Goal: Transaction & Acquisition: Purchase product/service

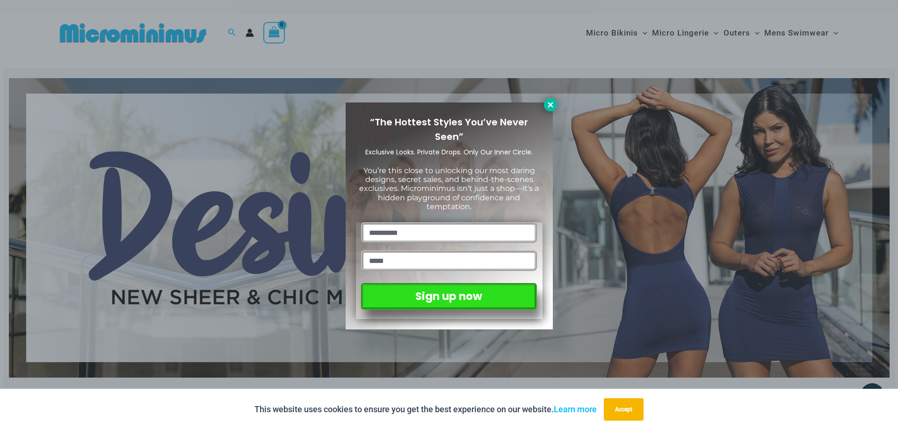
click at [548, 104] on icon at bounding box center [550, 105] width 8 height 8
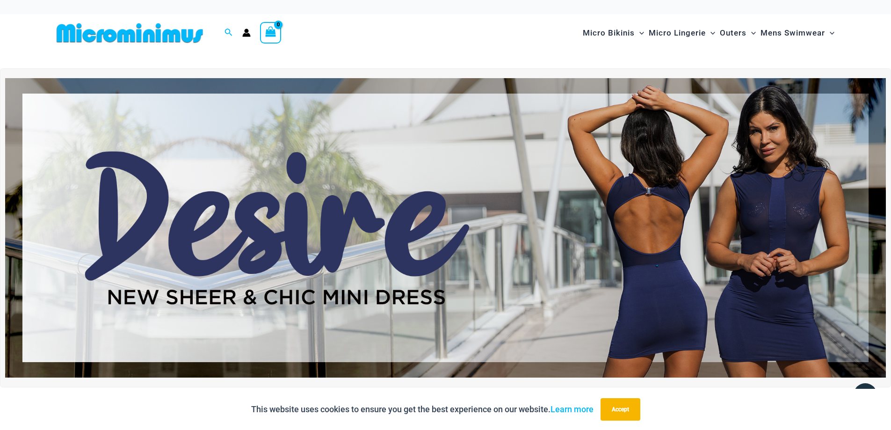
click at [243, 33] on icon "Account icon link" at bounding box center [246, 33] width 8 height 8
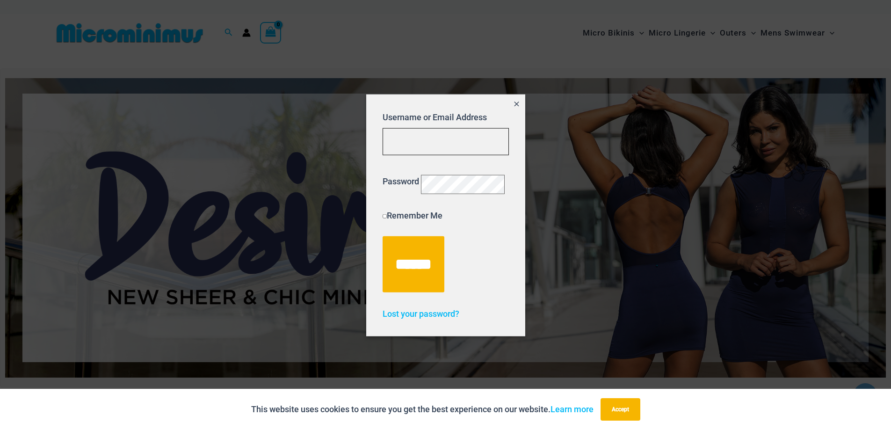
click at [425, 133] on input "Username or Email Address" at bounding box center [446, 142] width 126 height 28
type input "**********"
click at [383, 236] on input "******" at bounding box center [414, 264] width 62 height 56
click at [514, 101] on icon "Close popup" at bounding box center [516, 103] width 5 height 5
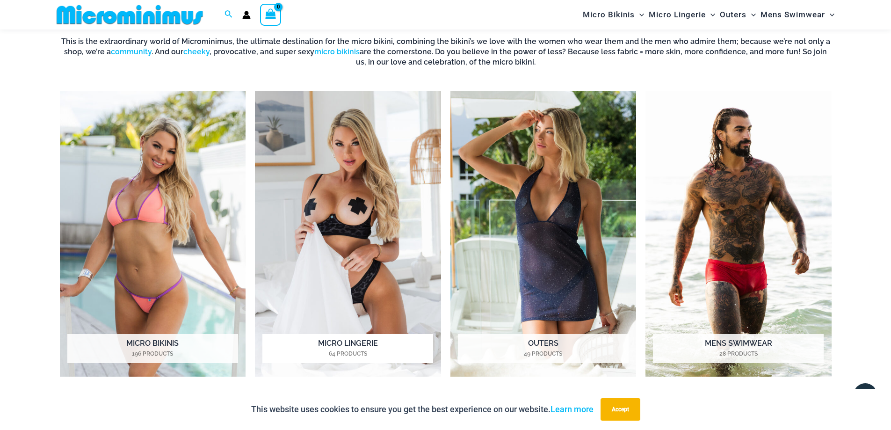
scroll to position [788, 0]
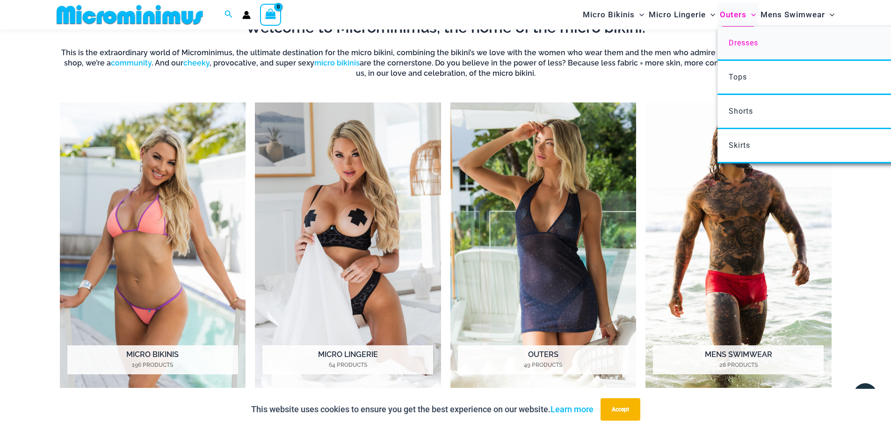
click at [745, 40] on span "Dresses" at bounding box center [743, 42] width 29 height 9
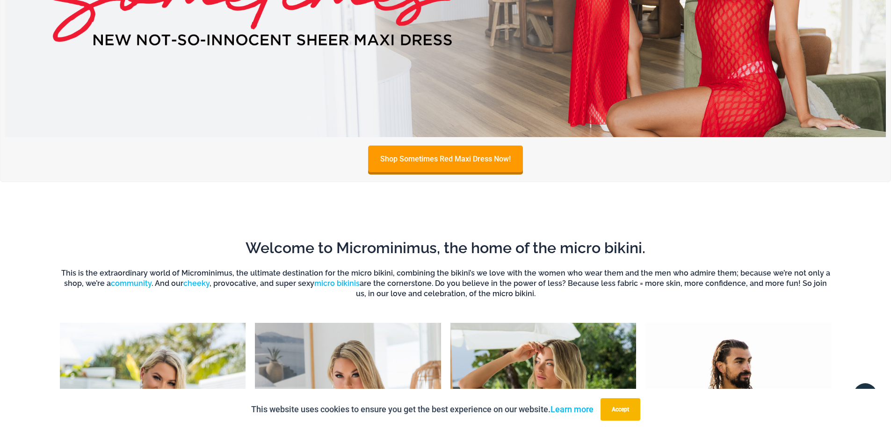
scroll to position [0, 0]
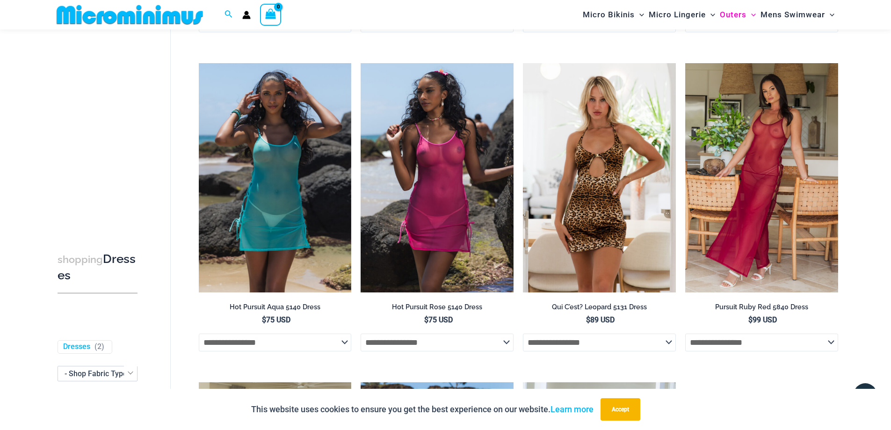
scroll to position [366, 0]
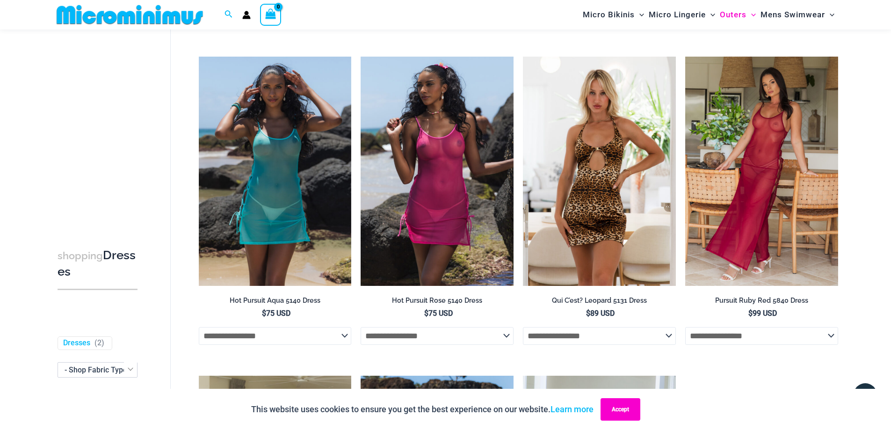
click at [633, 411] on button "Accept" at bounding box center [620, 409] width 40 height 22
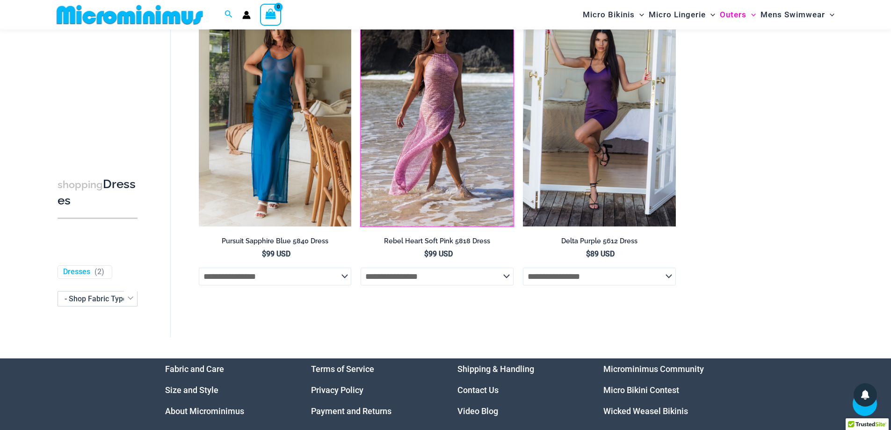
scroll to position [750, 0]
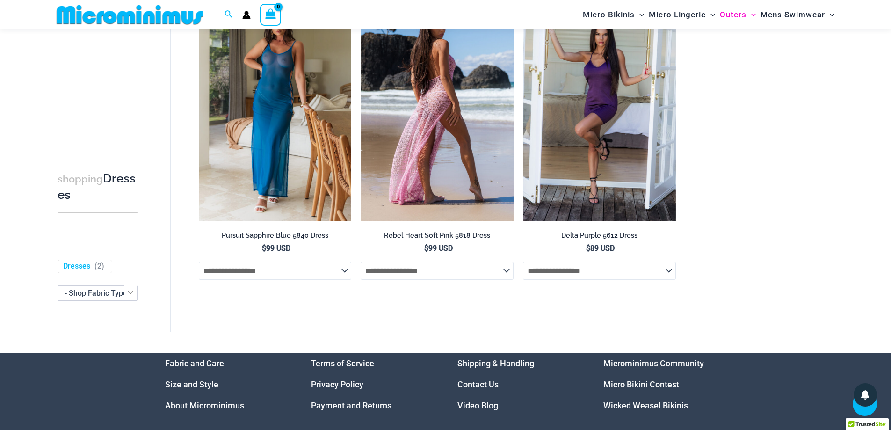
click at [497, 271] on select "**********" at bounding box center [437, 271] width 153 height 18
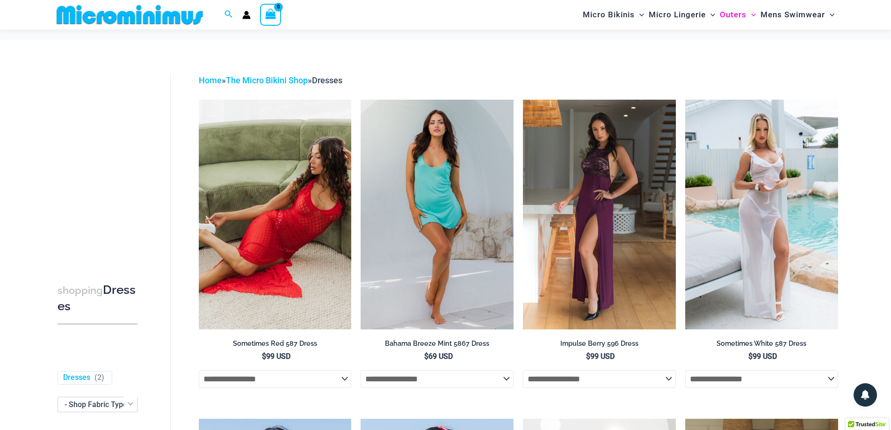
scroll to position [0, 0]
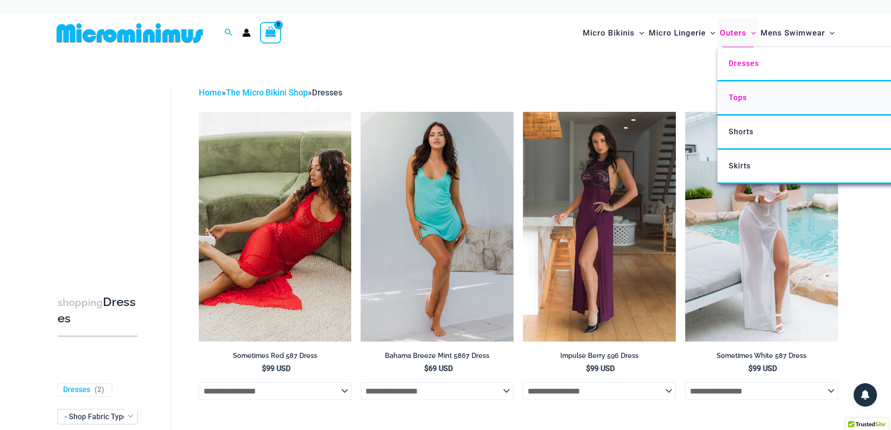
click at [746, 99] on span "Tops" at bounding box center [738, 97] width 18 height 9
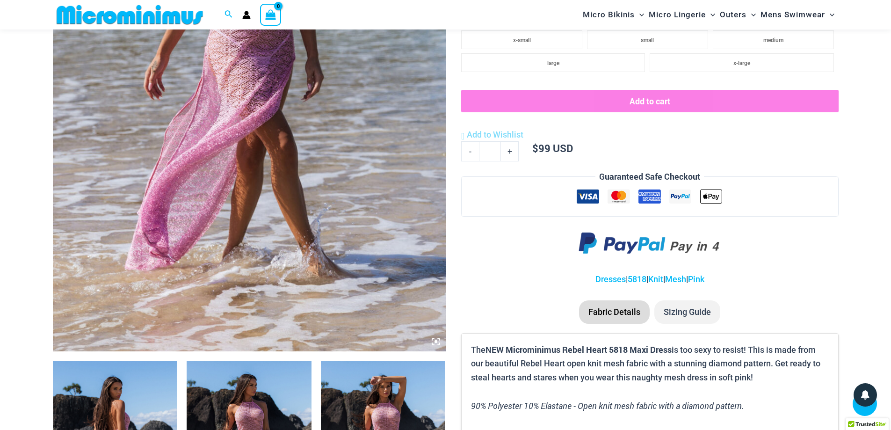
scroll to position [133, 0]
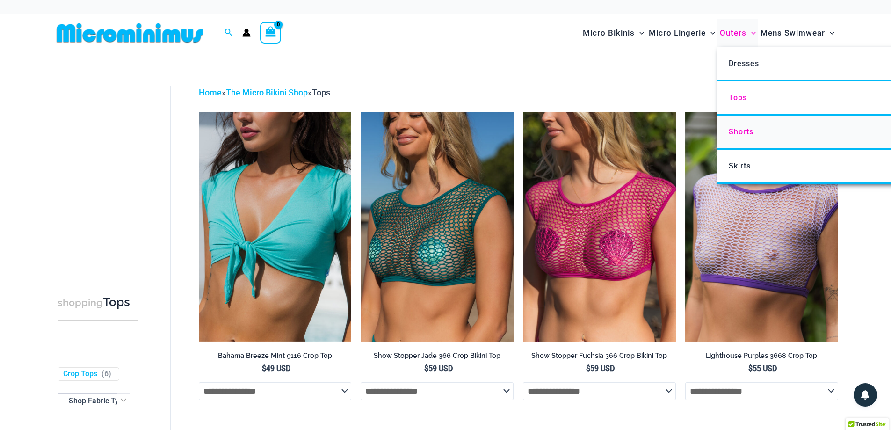
click at [743, 136] on span "Shorts" at bounding box center [741, 131] width 25 height 9
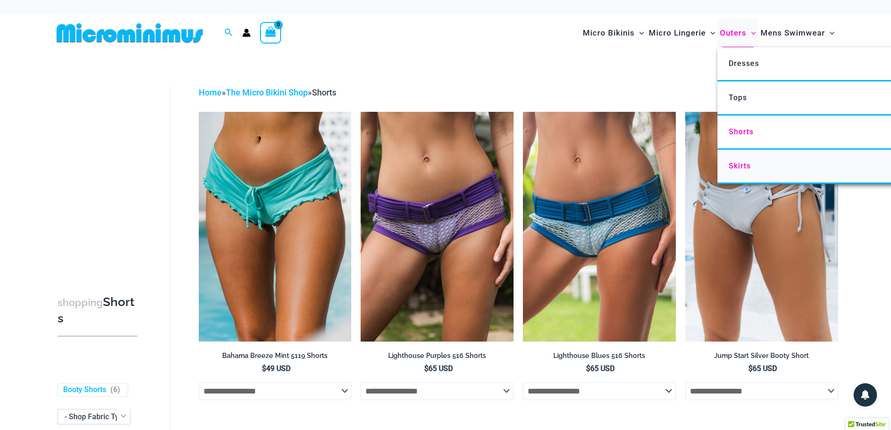
click at [739, 162] on span "Skirts" at bounding box center [740, 165] width 22 height 9
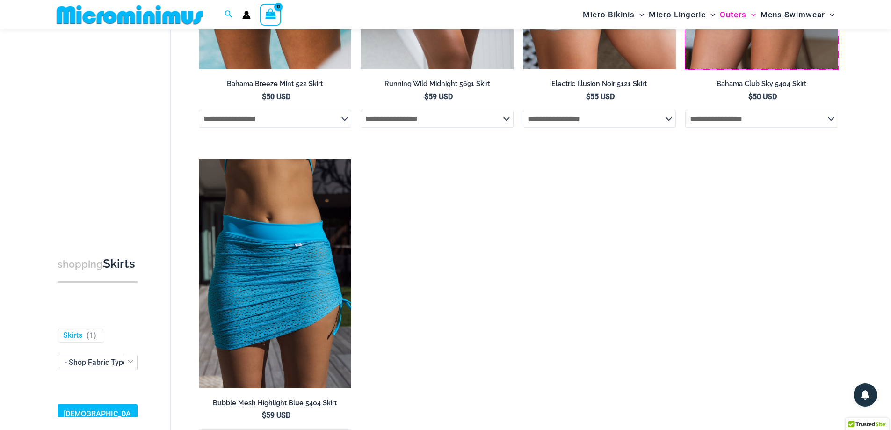
scroll to position [275, 0]
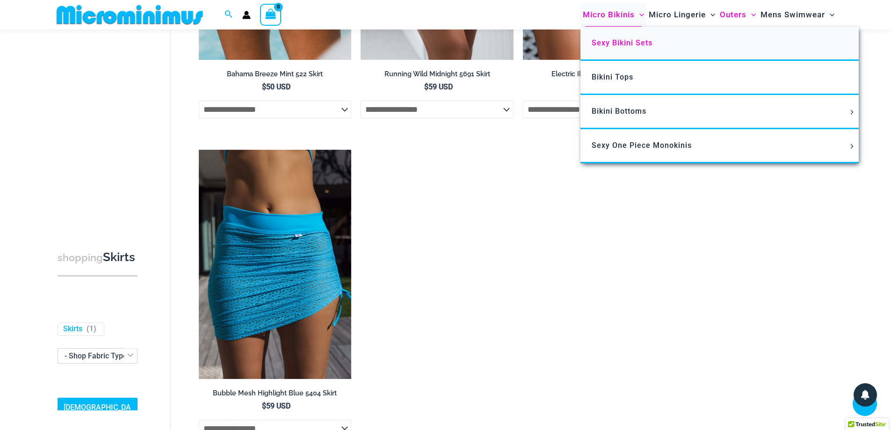
click at [622, 40] on span "Sexy Bikini Sets" at bounding box center [622, 42] width 61 height 9
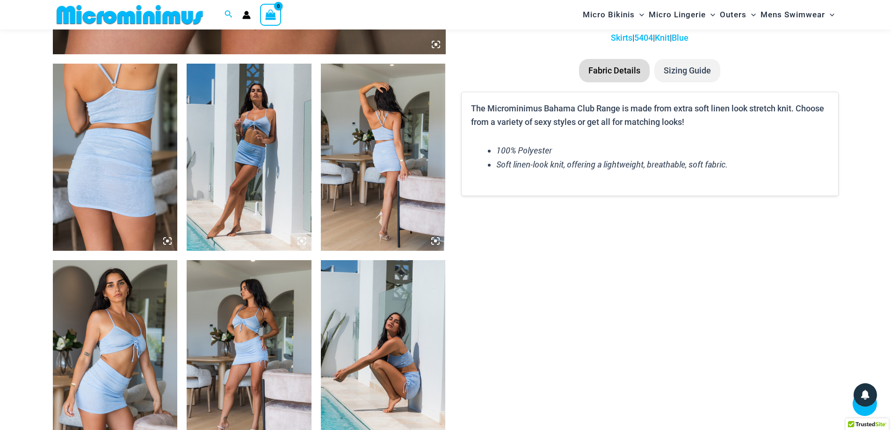
scroll to position [647, 0]
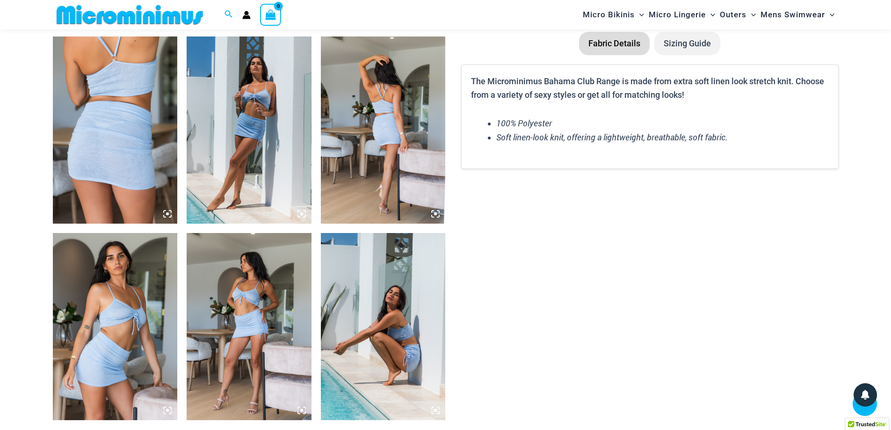
click at [110, 159] on img at bounding box center [115, 129] width 125 height 187
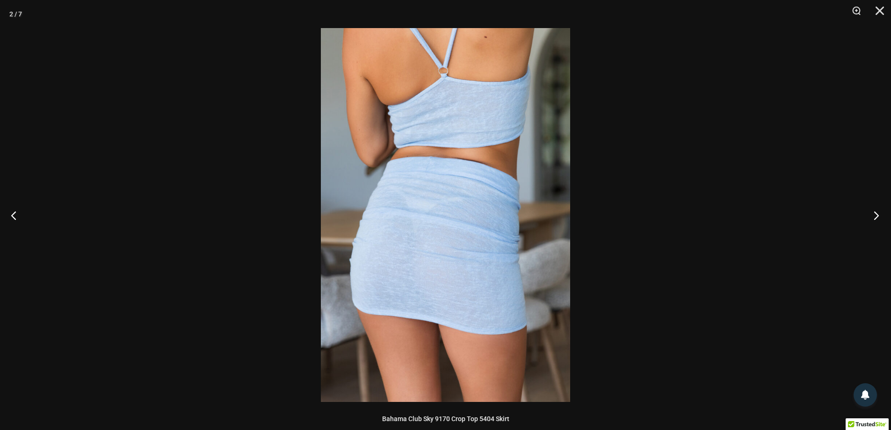
click at [876, 213] on button "Next" at bounding box center [873, 215] width 35 height 47
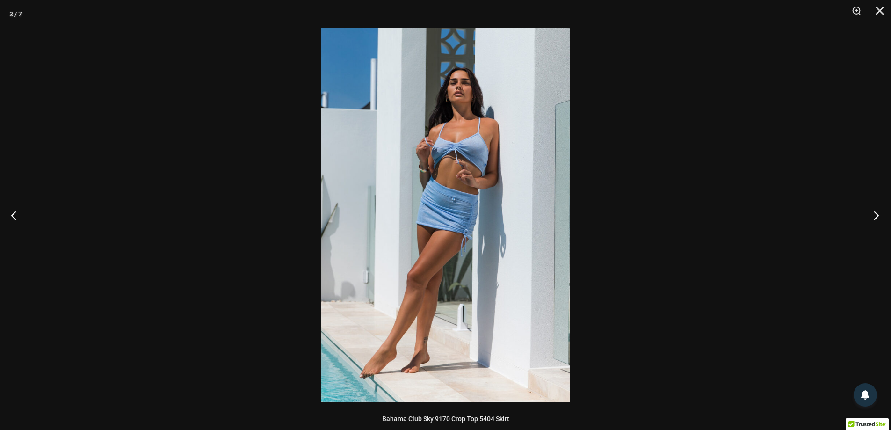
click at [876, 213] on button "Next" at bounding box center [873, 215] width 35 height 47
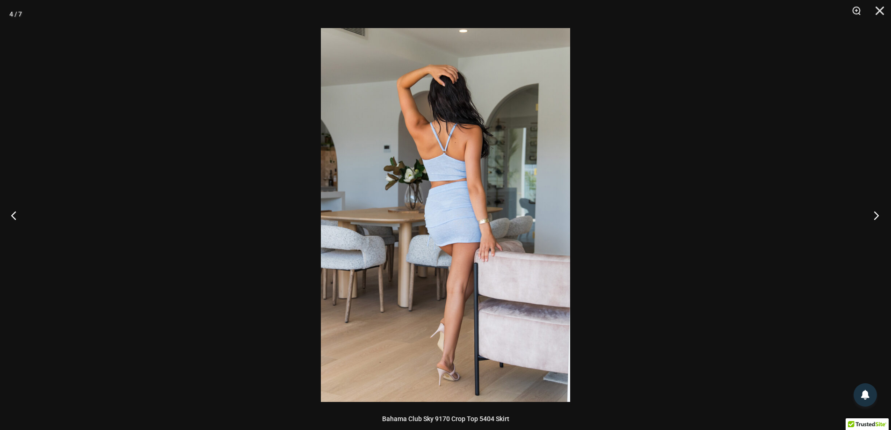
click at [876, 213] on button "Next" at bounding box center [873, 215] width 35 height 47
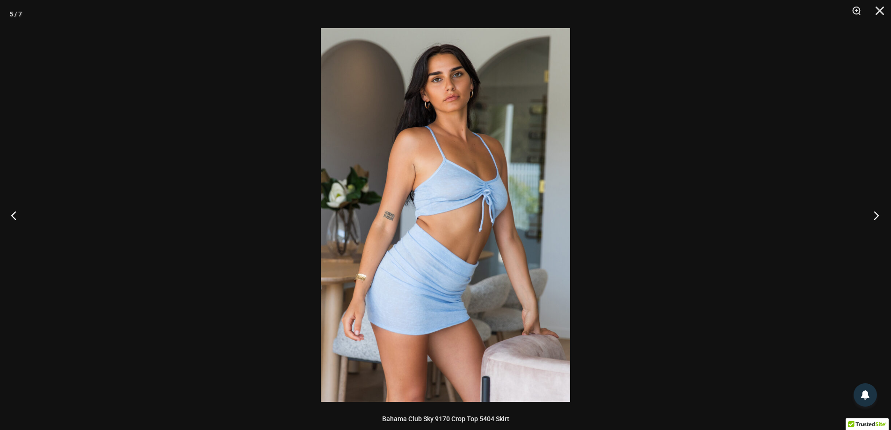
click at [876, 213] on button "Next" at bounding box center [873, 215] width 35 height 47
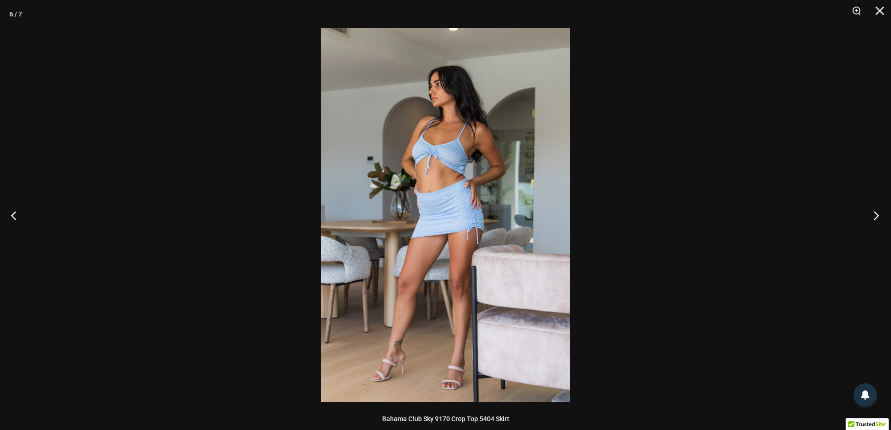
click at [873, 212] on button "Next" at bounding box center [873, 215] width 35 height 47
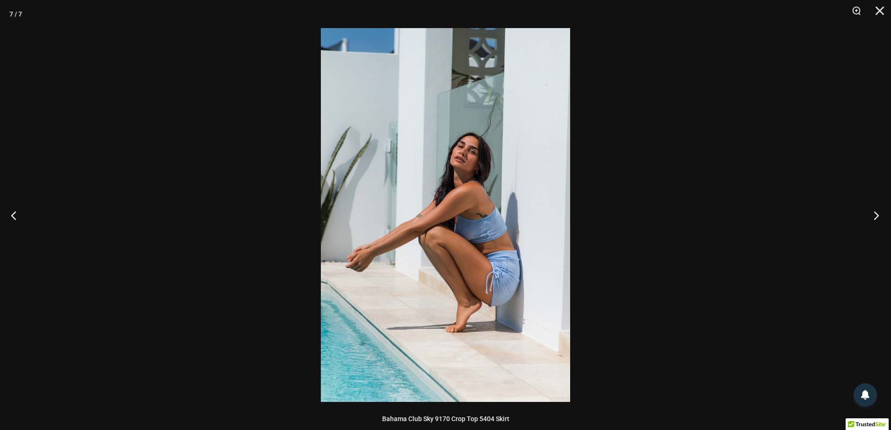
click at [876, 216] on button "Next" at bounding box center [873, 215] width 35 height 47
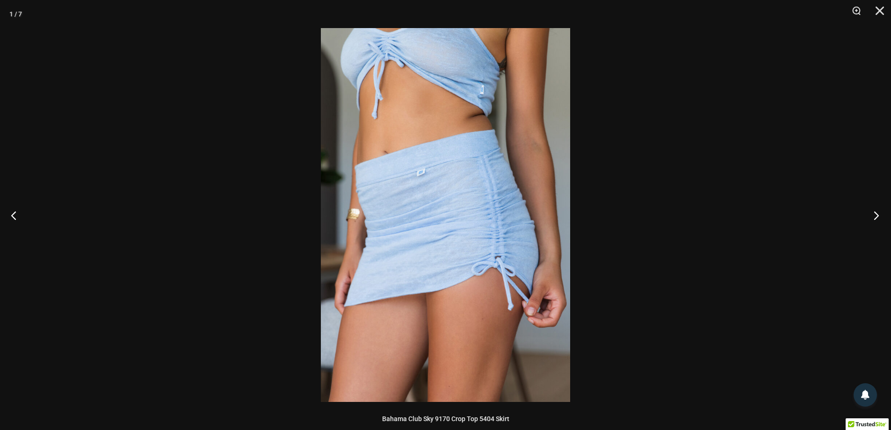
click at [880, 213] on button "Next" at bounding box center [873, 215] width 35 height 47
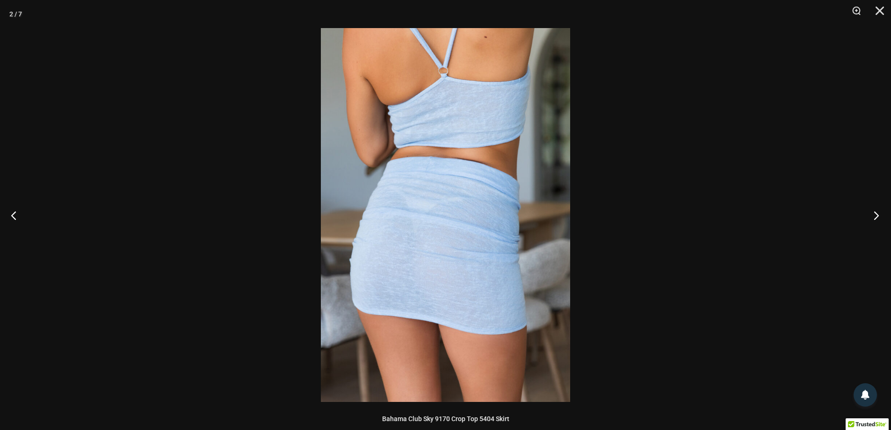
click at [880, 213] on button "Next" at bounding box center [873, 215] width 35 height 47
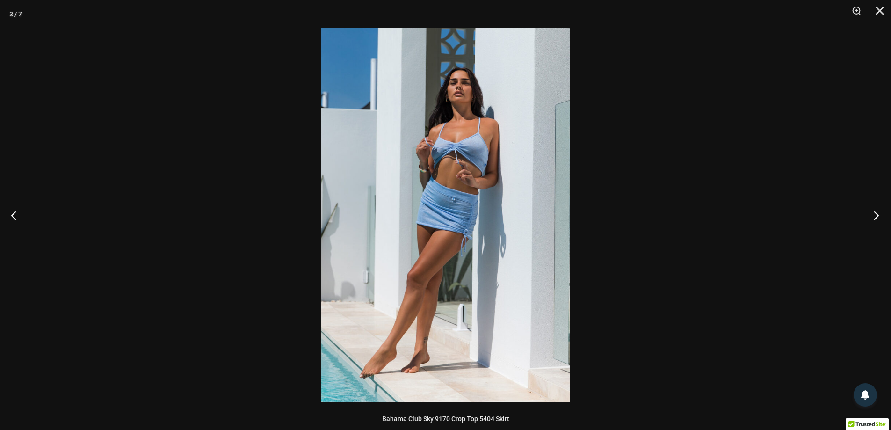
click at [880, 213] on button "Next" at bounding box center [873, 215] width 35 height 47
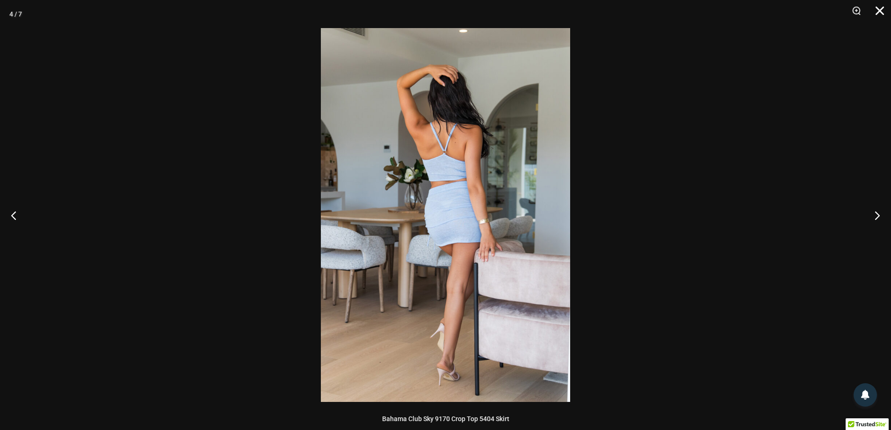
click at [880, 7] on button "Close" at bounding box center [876, 14] width 23 height 28
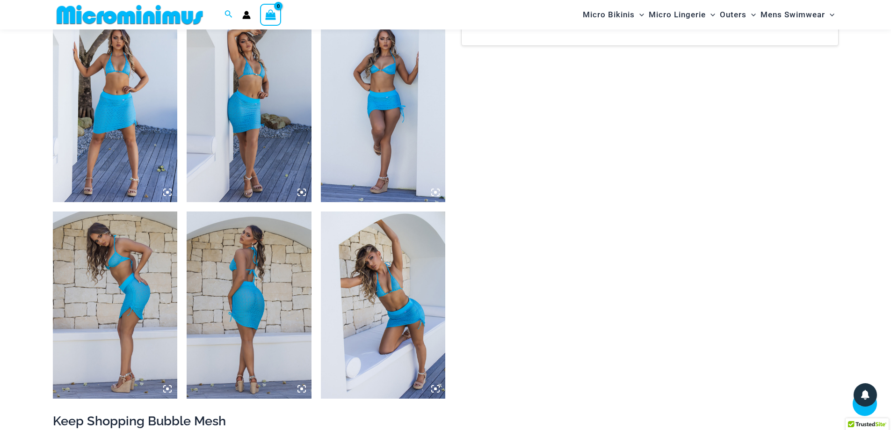
scroll to position [693, 0]
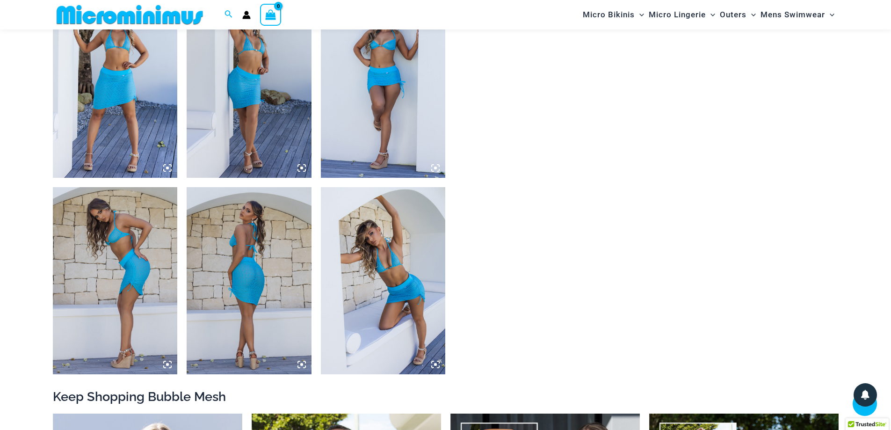
click at [246, 287] on img at bounding box center [249, 280] width 125 height 187
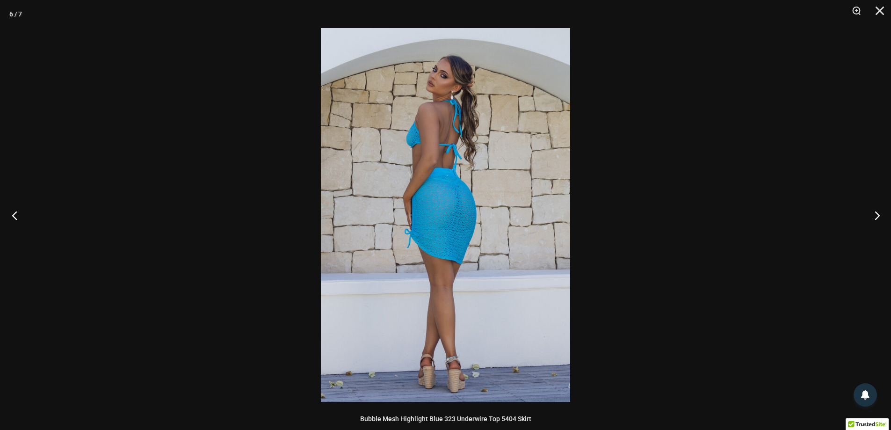
click at [12, 216] on button "Previous" at bounding box center [17, 215] width 35 height 47
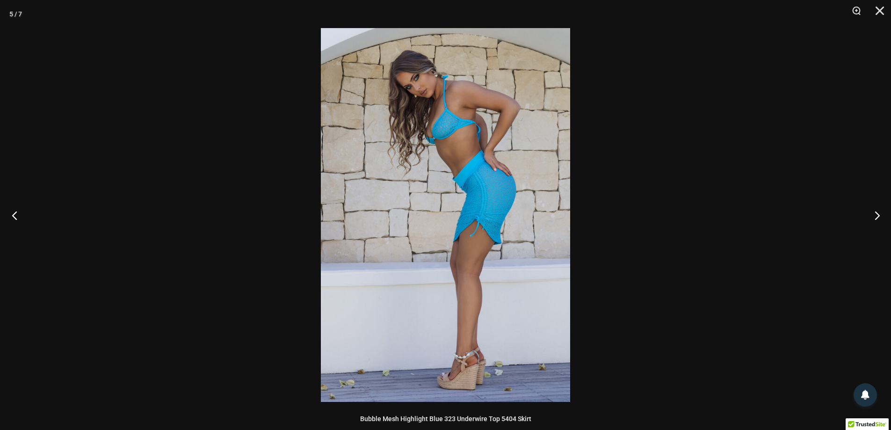
click at [11, 216] on button "Previous" at bounding box center [17, 215] width 35 height 47
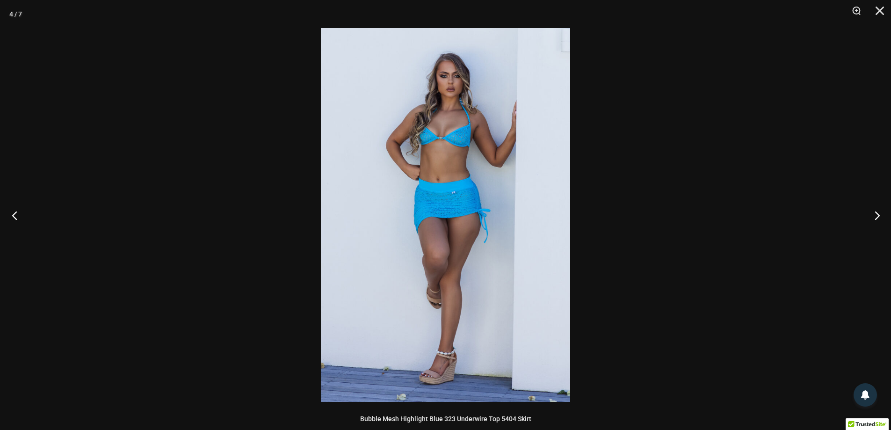
click at [11, 216] on button "Previous" at bounding box center [17, 215] width 35 height 47
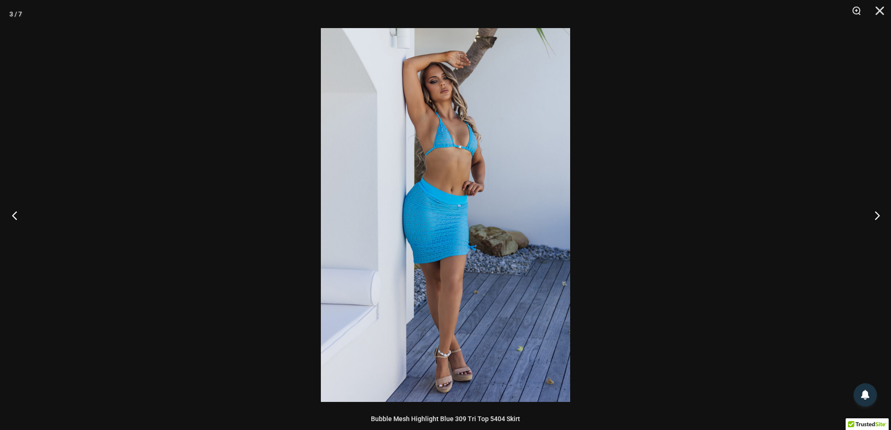
click at [11, 216] on button "Previous" at bounding box center [17, 215] width 35 height 47
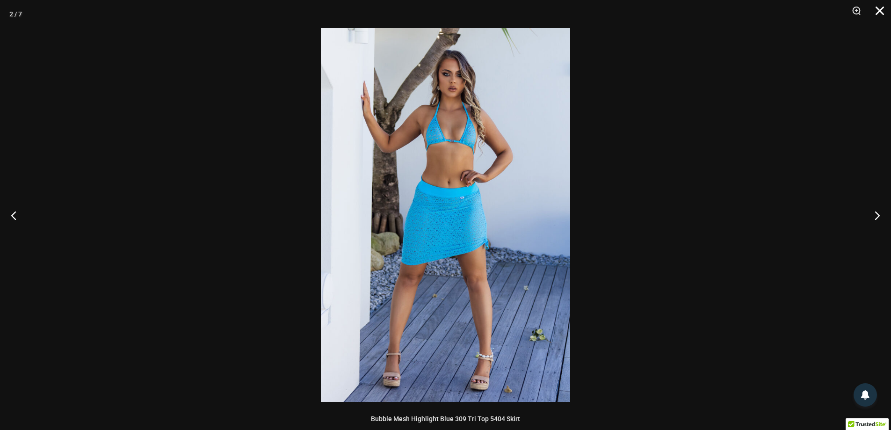
click at [877, 11] on button "Close" at bounding box center [876, 14] width 23 height 28
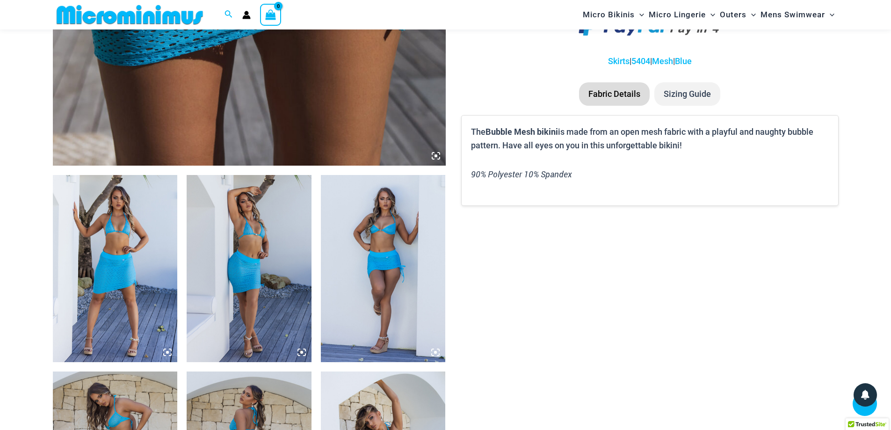
scroll to position [459, 0]
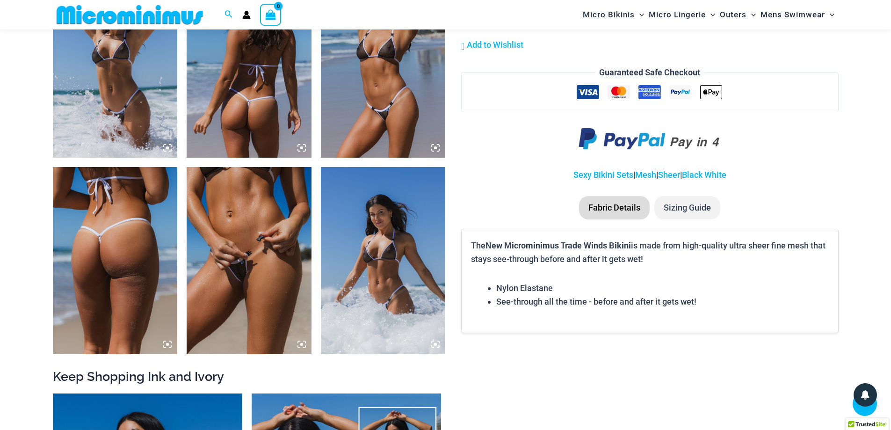
scroll to position [1114, 0]
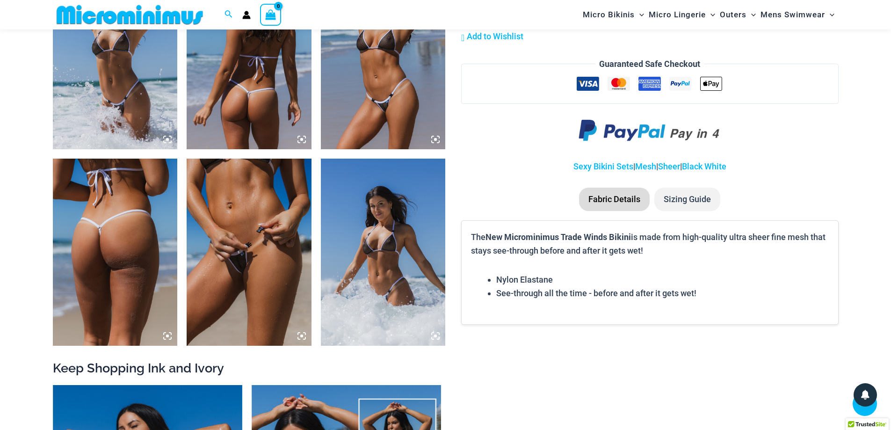
click at [260, 239] on img at bounding box center [249, 252] width 125 height 187
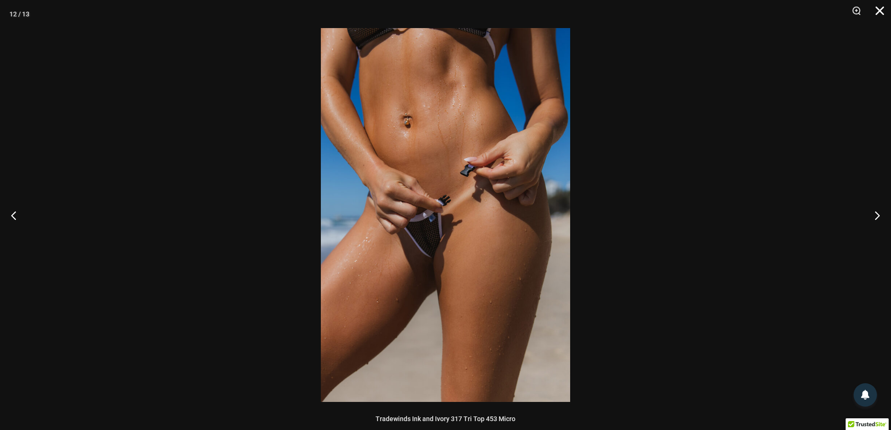
click at [883, 10] on button "Close" at bounding box center [876, 14] width 23 height 28
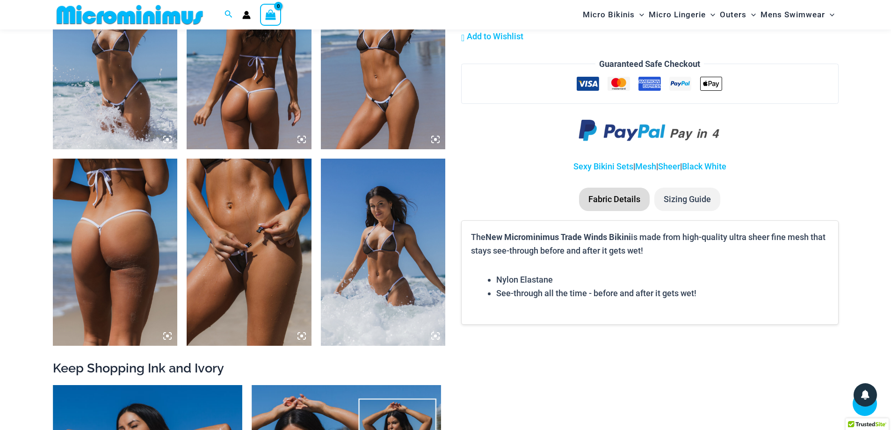
click at [112, 238] on img at bounding box center [115, 252] width 125 height 187
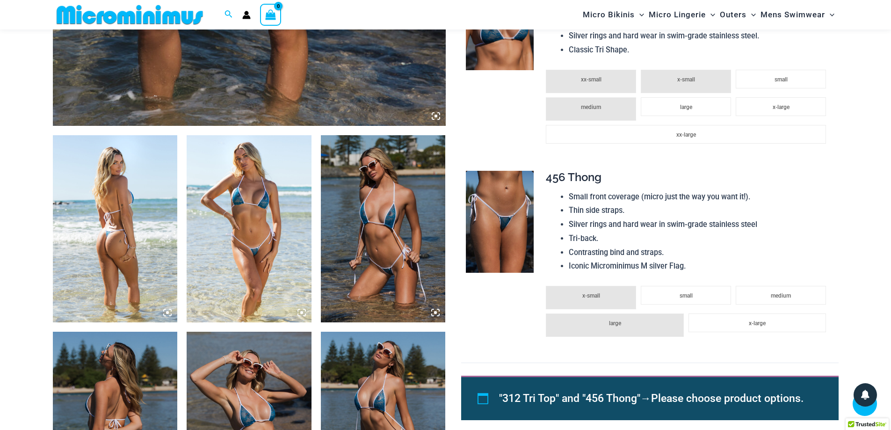
scroll to position [647, 0]
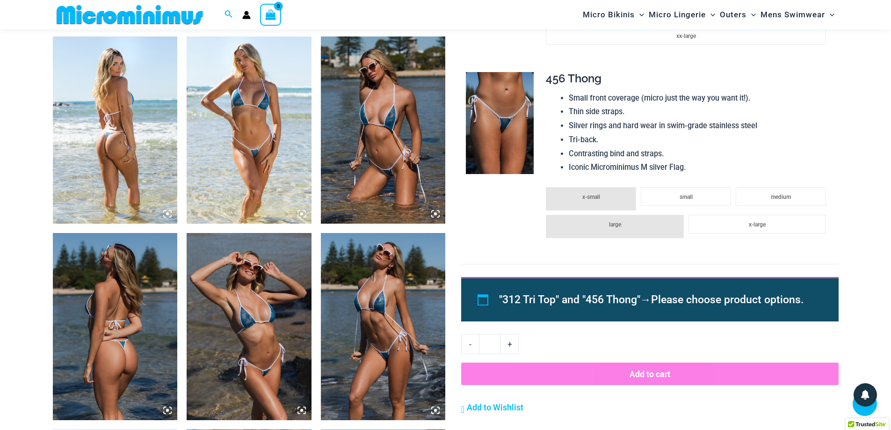
click at [262, 159] on img at bounding box center [249, 129] width 125 height 187
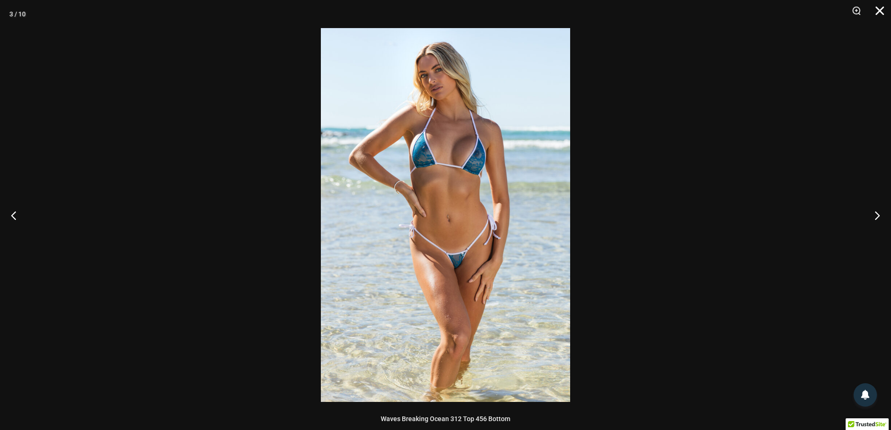
click at [885, 4] on button "Close" at bounding box center [876, 14] width 23 height 28
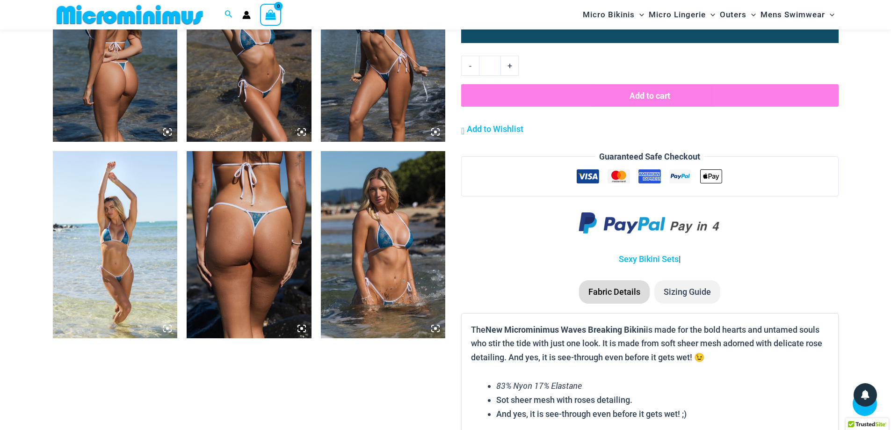
scroll to position [928, 0]
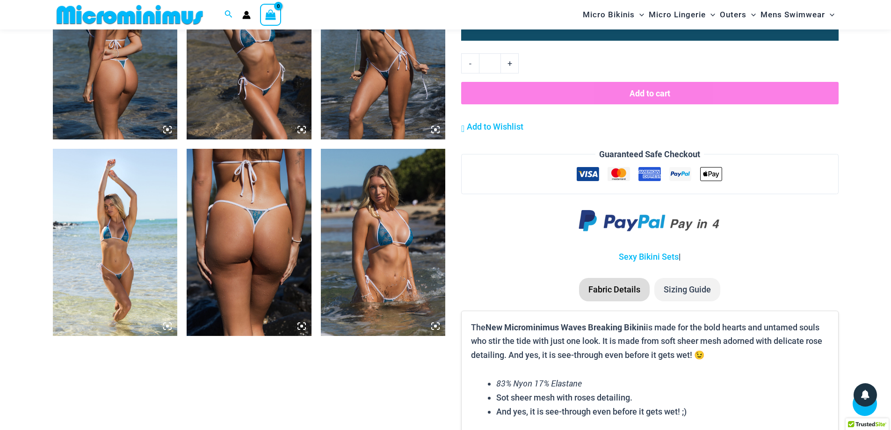
click at [141, 233] on img at bounding box center [115, 242] width 125 height 187
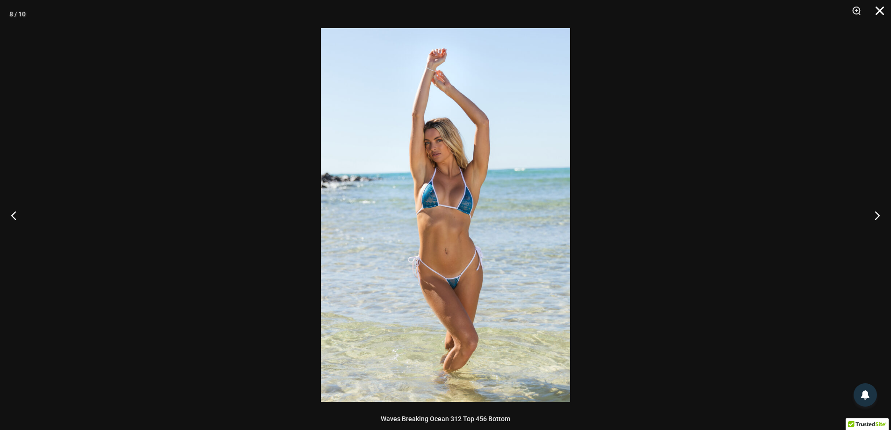
click at [882, 6] on button "Close" at bounding box center [876, 14] width 23 height 28
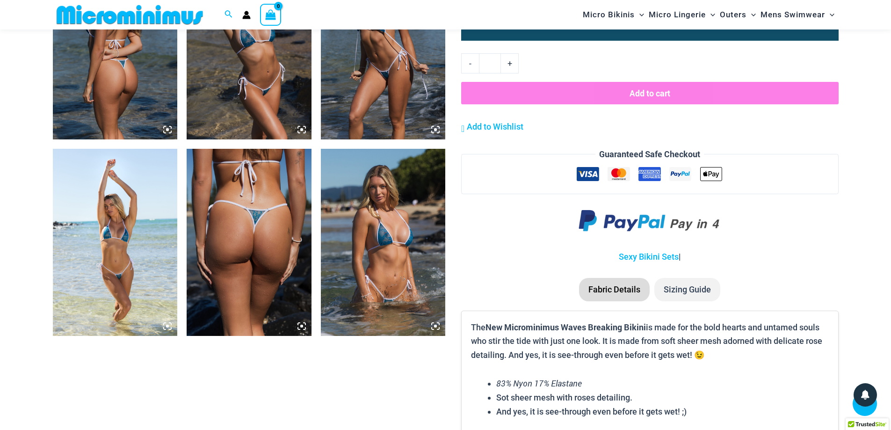
click at [396, 231] on img at bounding box center [383, 242] width 125 height 187
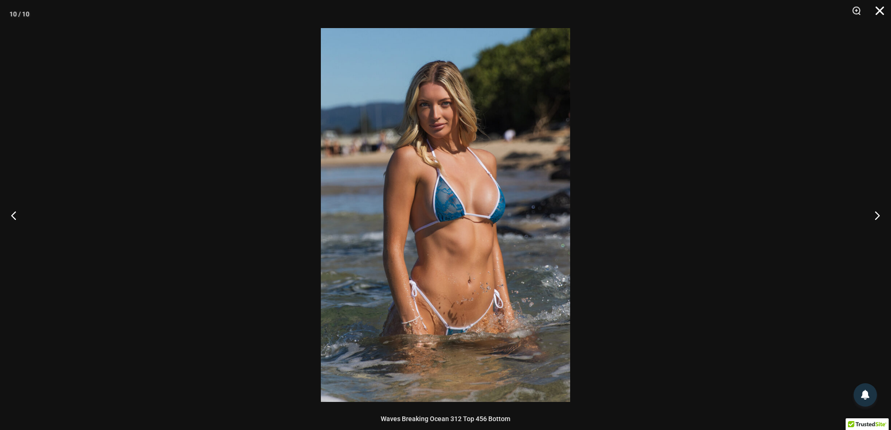
click at [880, 7] on button "Close" at bounding box center [876, 14] width 23 height 28
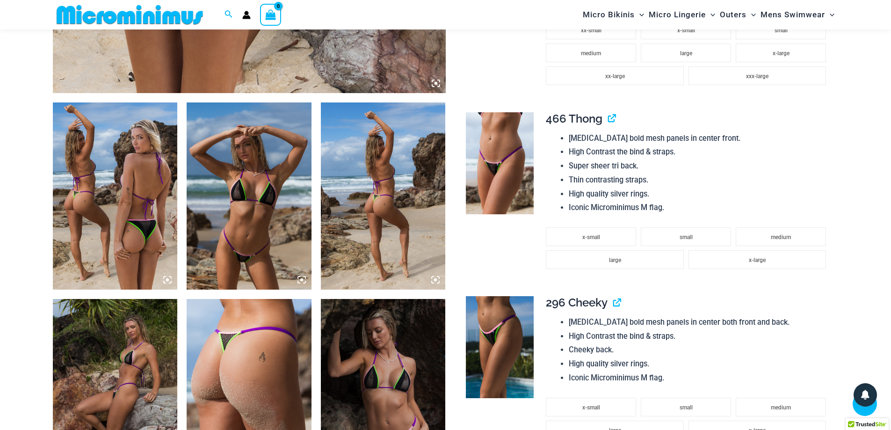
scroll to position [600, 0]
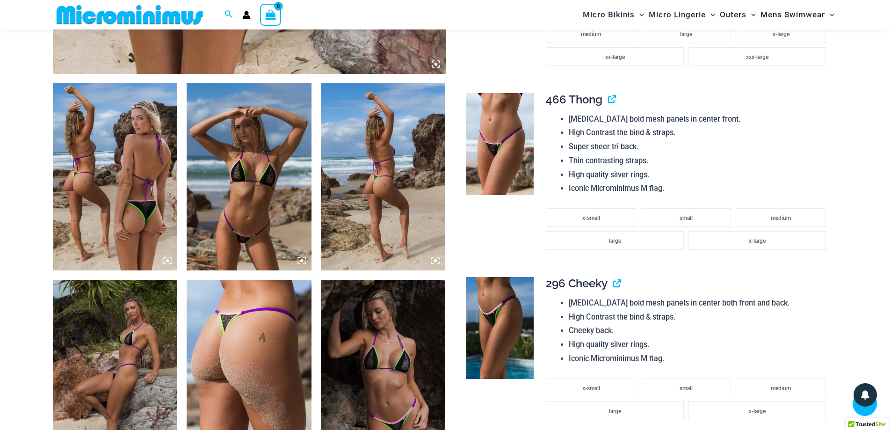
click at [222, 175] on img at bounding box center [249, 176] width 125 height 187
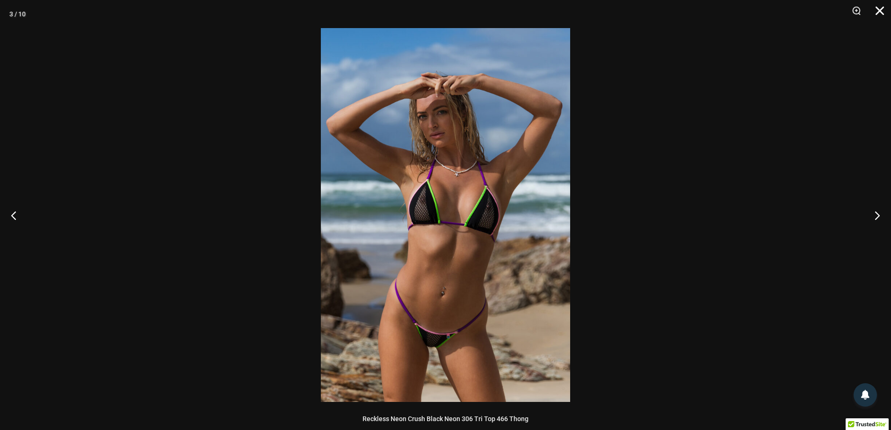
click at [882, 4] on button "Close" at bounding box center [876, 14] width 23 height 28
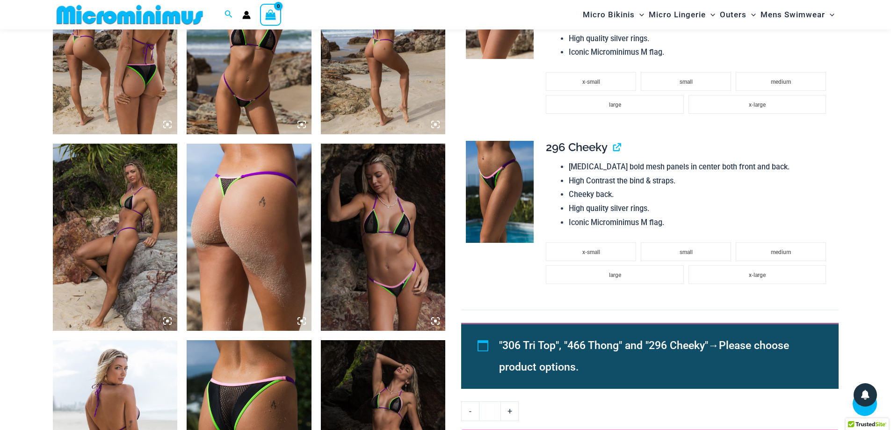
scroll to position [788, 0]
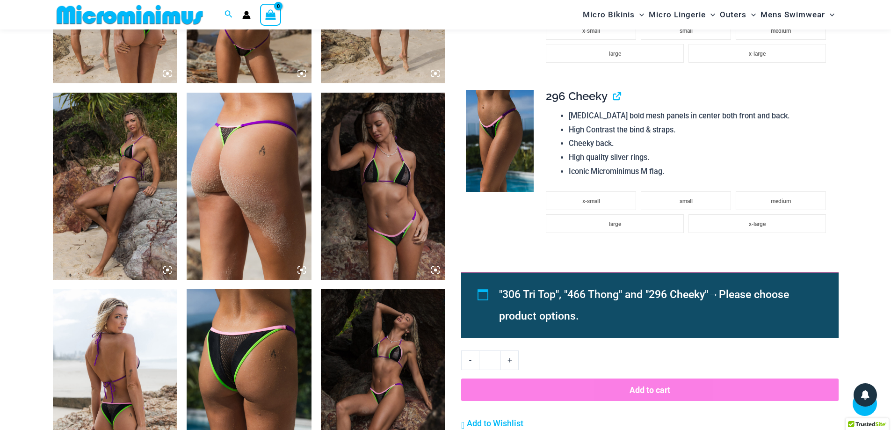
click at [388, 195] on img at bounding box center [383, 186] width 125 height 187
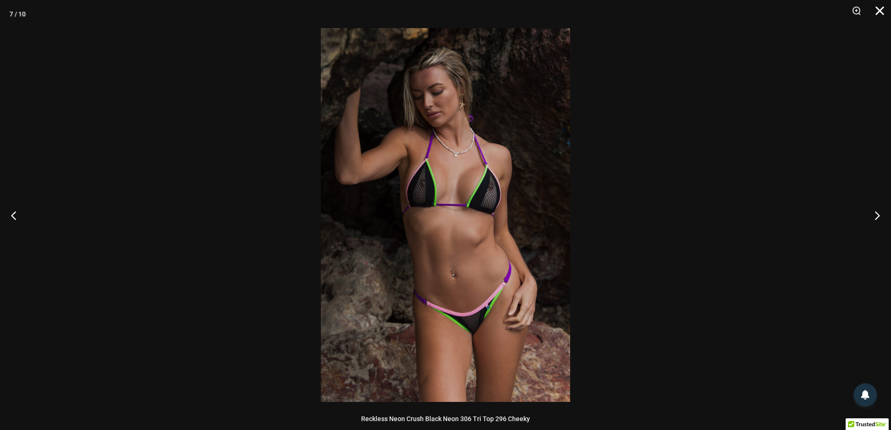
click at [880, 9] on button "Close" at bounding box center [876, 14] width 23 height 28
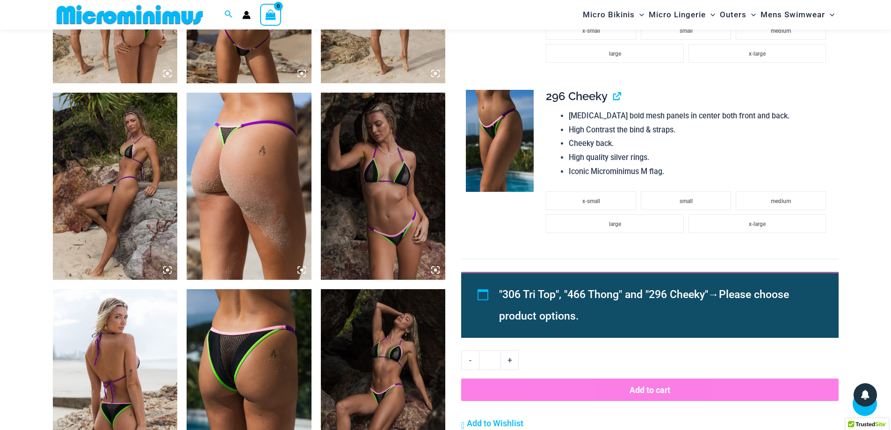
click at [343, 217] on img at bounding box center [383, 186] width 125 height 187
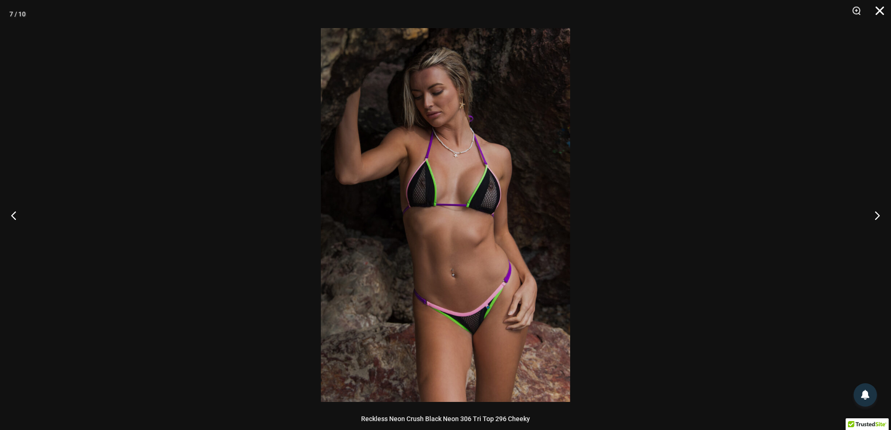
click at [885, 10] on button "Close" at bounding box center [876, 14] width 23 height 28
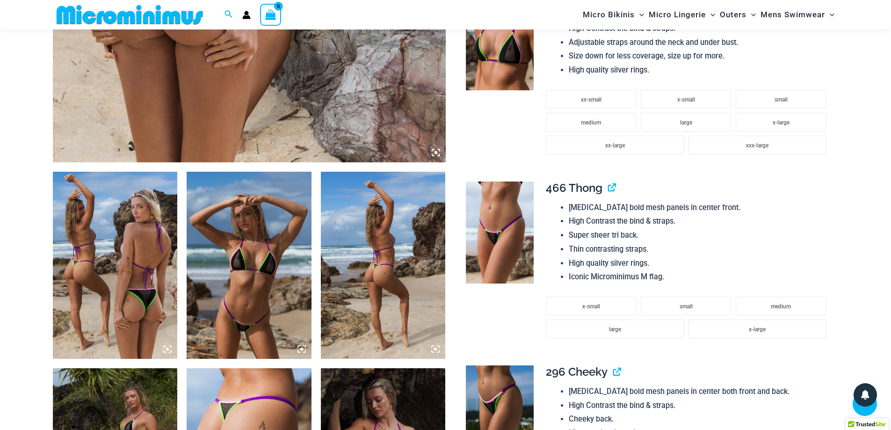
scroll to position [507, 0]
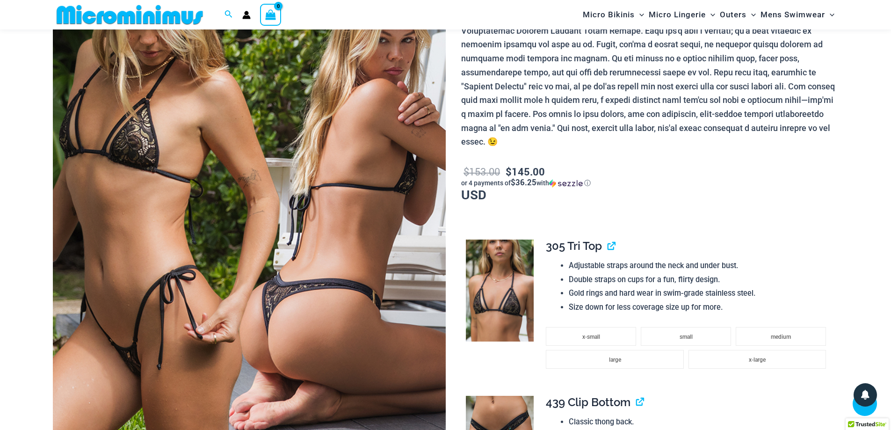
scroll to position [180, 0]
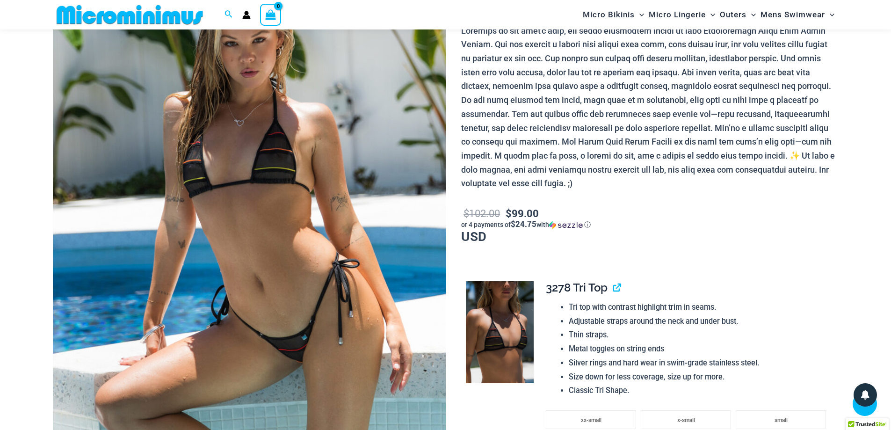
scroll to position [133, 0]
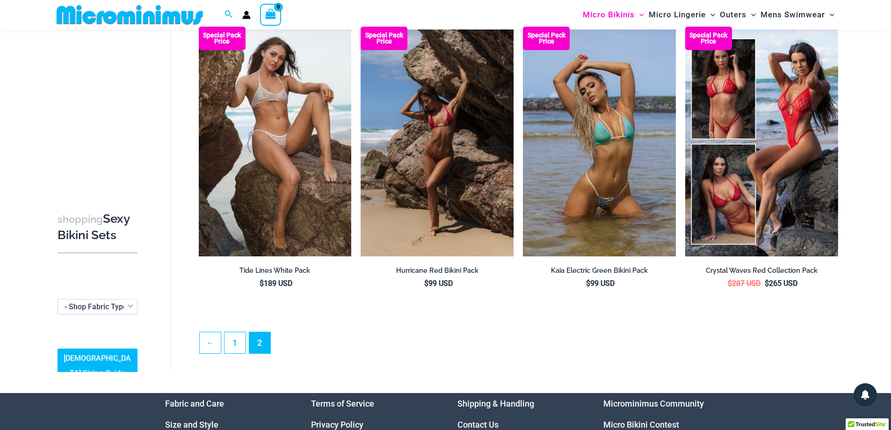
scroll to position [39, 0]
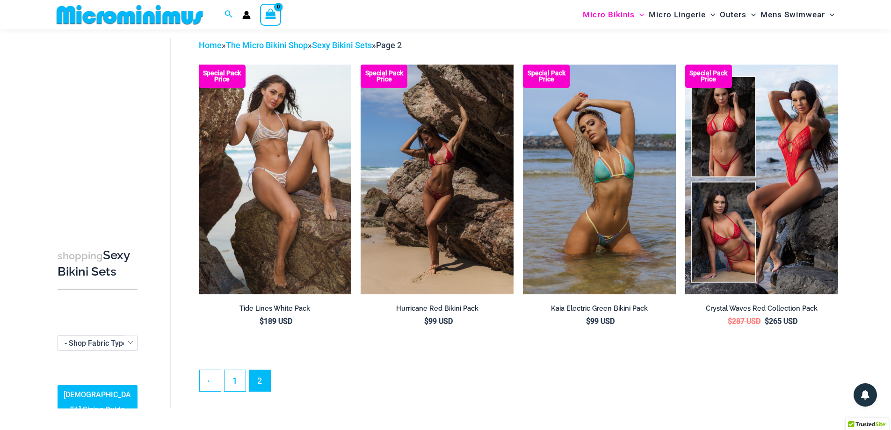
click at [34, 87] on div "**********" at bounding box center [445, 218] width 823 height 426
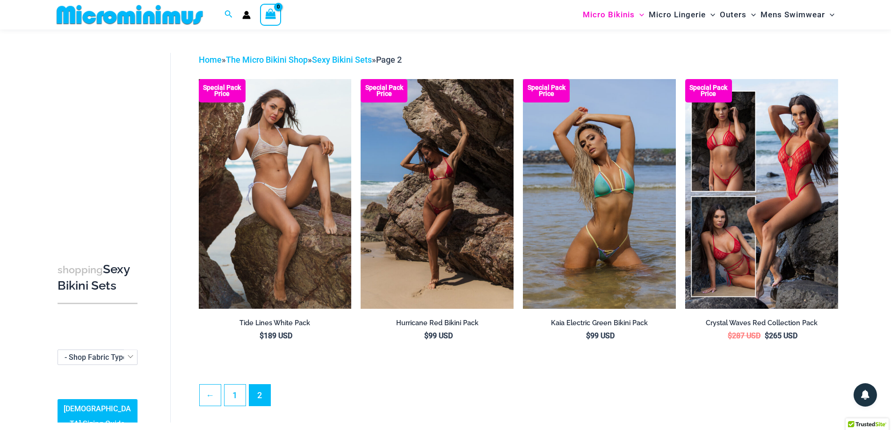
scroll to position [0, 0]
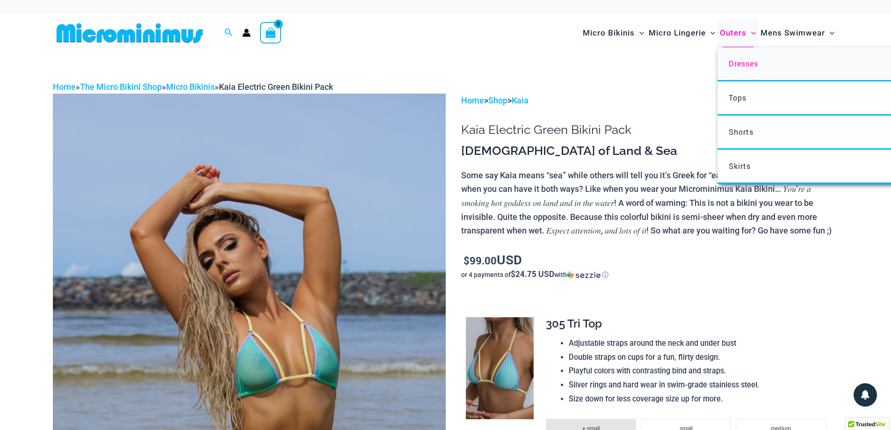
click at [740, 64] on span "Dresses" at bounding box center [743, 63] width 29 height 10
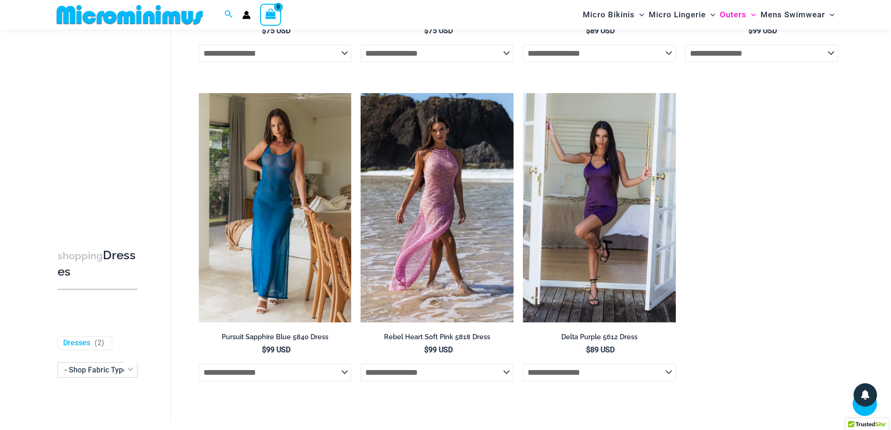
scroll to position [649, 0]
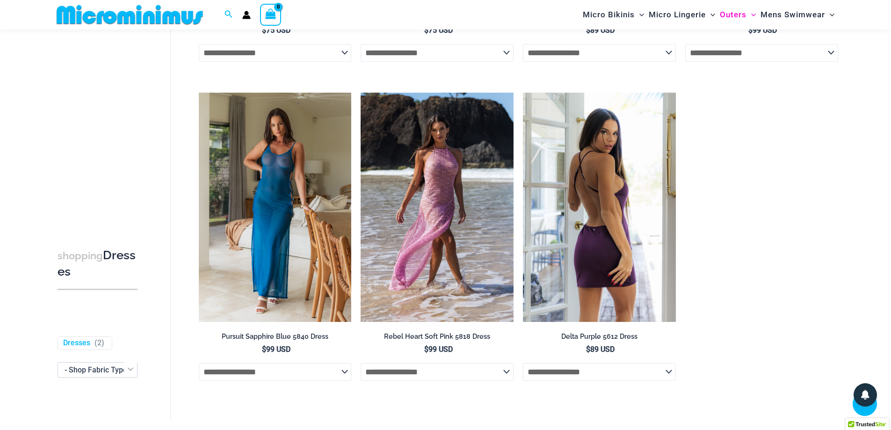
click at [607, 213] on img at bounding box center [599, 207] width 153 height 229
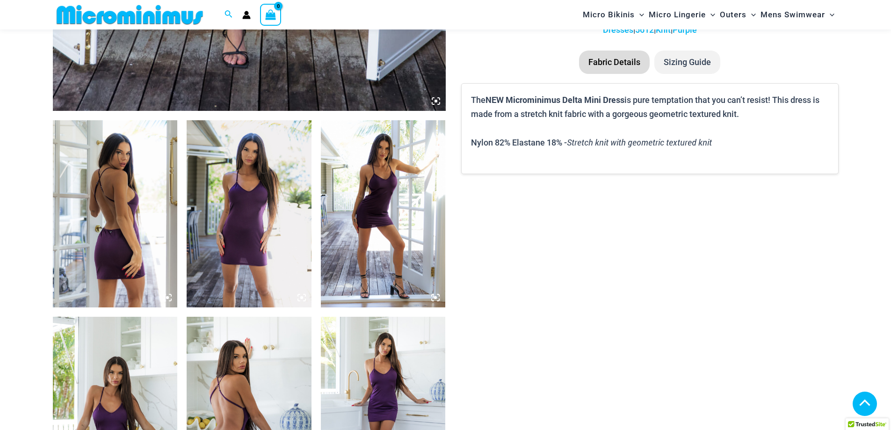
scroll to position [600, 0]
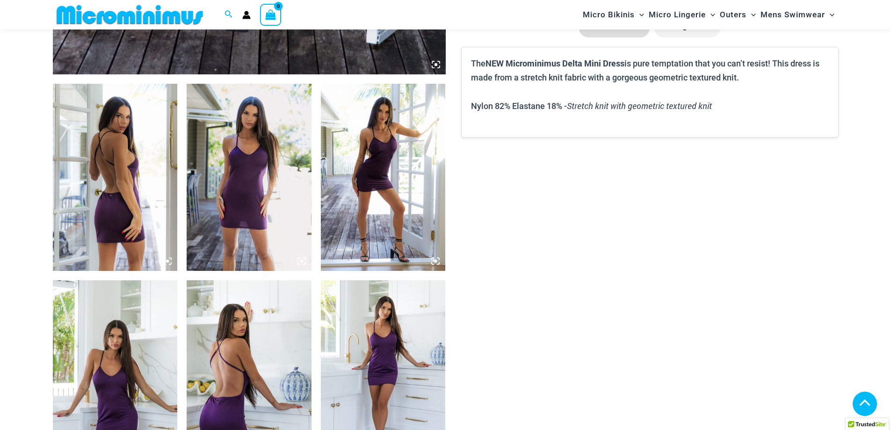
click at [243, 224] on img at bounding box center [249, 177] width 125 height 187
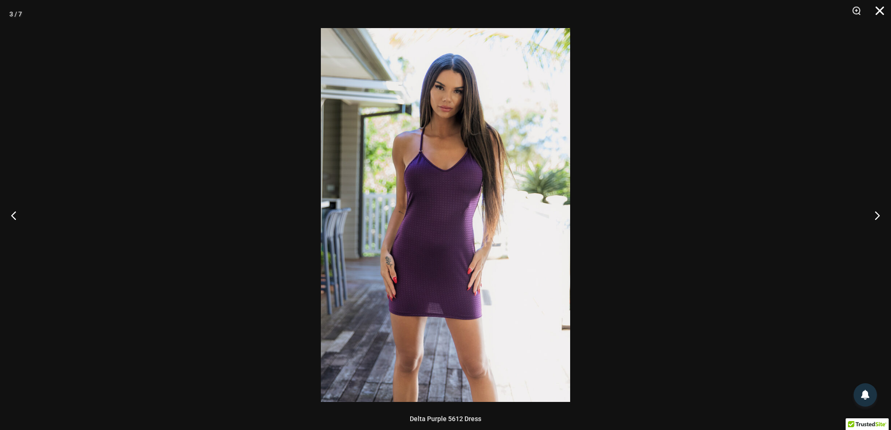
click at [882, 16] on button "Close" at bounding box center [876, 14] width 23 height 28
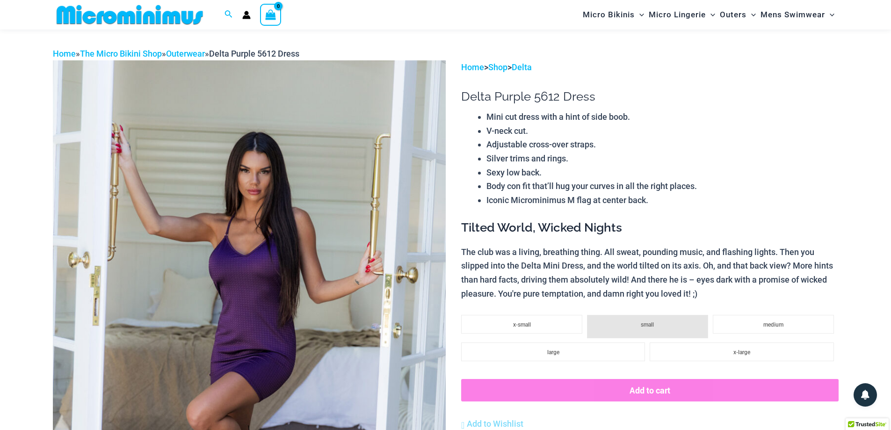
scroll to position [0, 0]
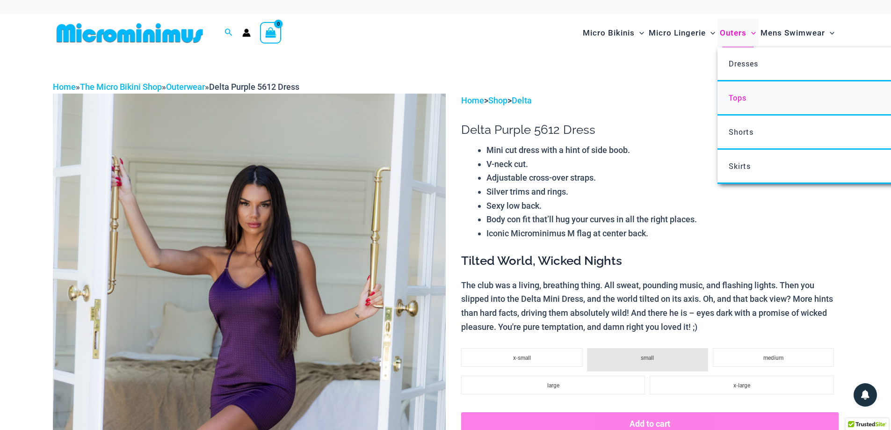
click at [735, 97] on span "Tops" at bounding box center [738, 98] width 18 height 10
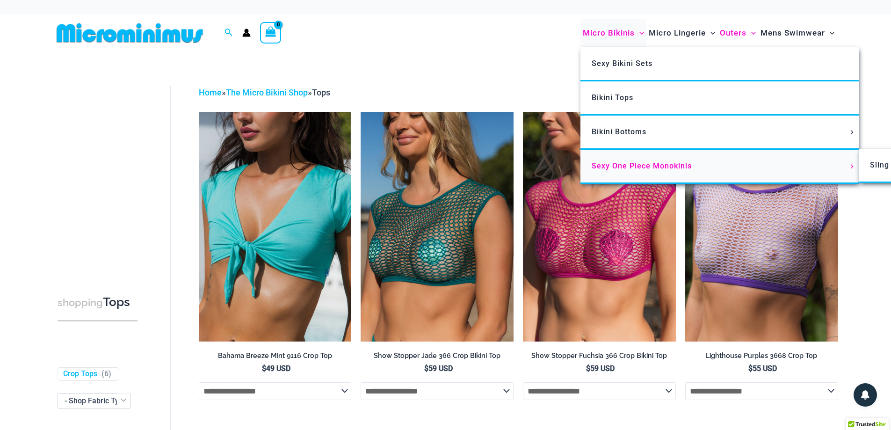
click at [624, 167] on span "Sexy One Piece Monokinis" at bounding box center [642, 165] width 100 height 9
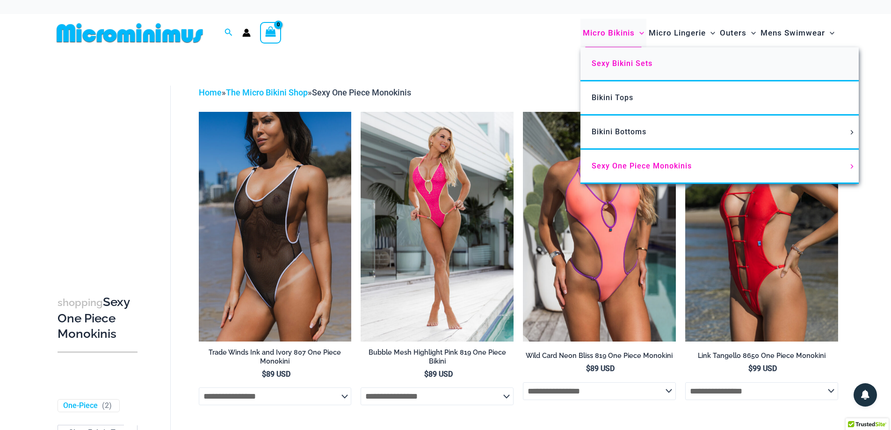
click at [624, 61] on span "Sexy Bikini Sets" at bounding box center [622, 63] width 61 height 9
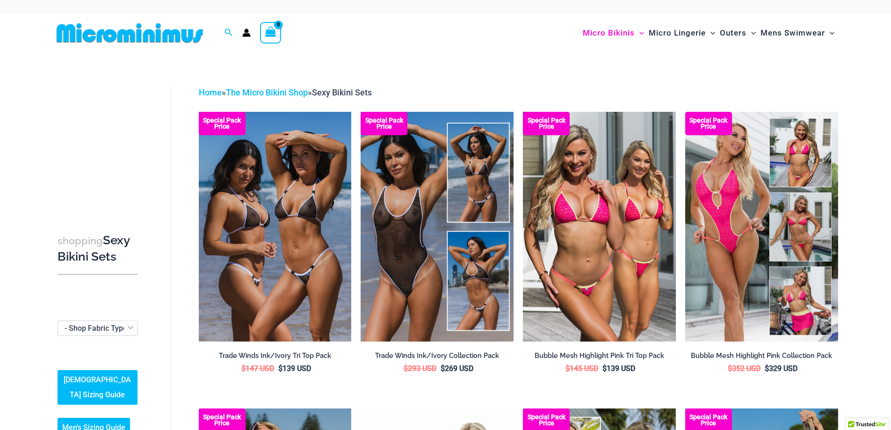
scroll to position [85, 0]
click at [114, 325] on span "- Shop Fabric Type" at bounding box center [97, 328] width 79 height 14
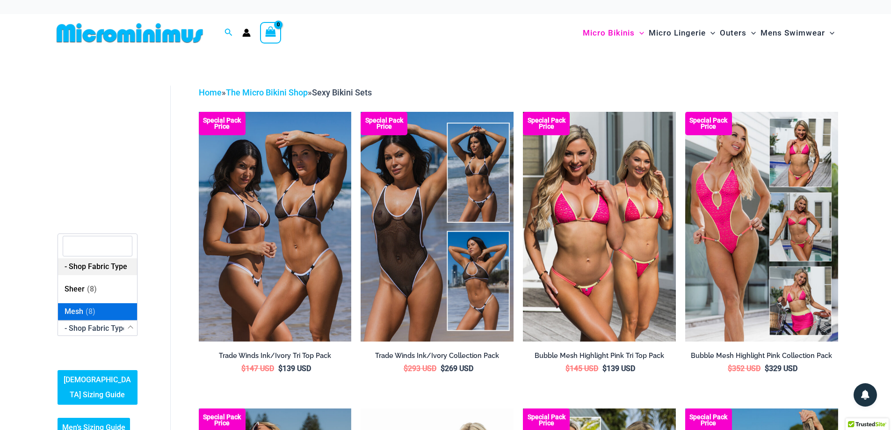
select select "****"
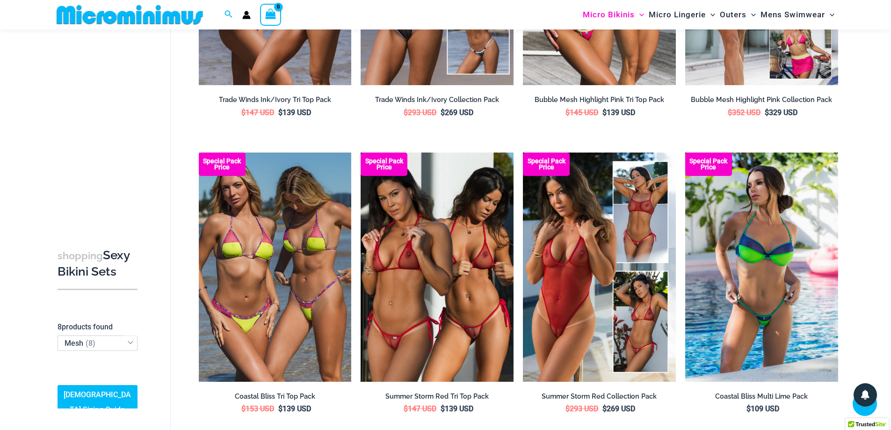
scroll to position [260, 0]
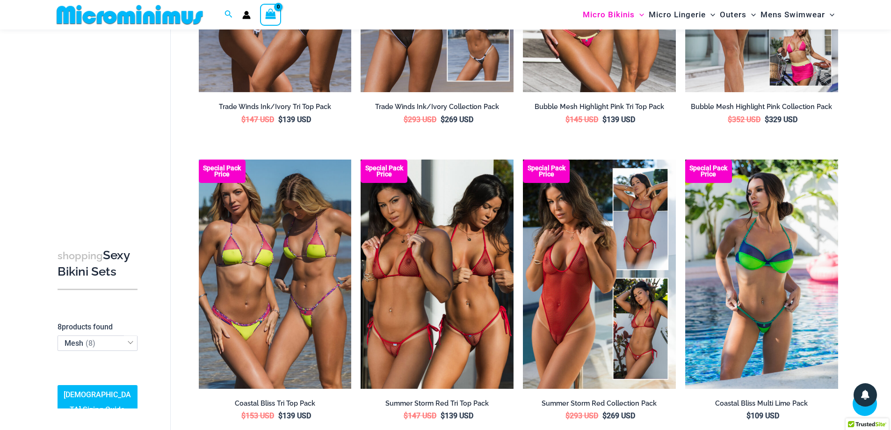
click at [110, 350] on span "Mesh ( 8 )" at bounding box center [97, 343] width 79 height 14
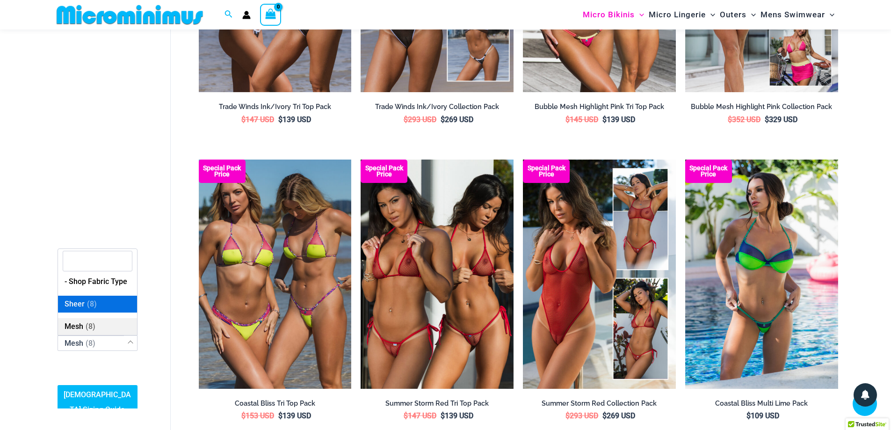
select select "****"
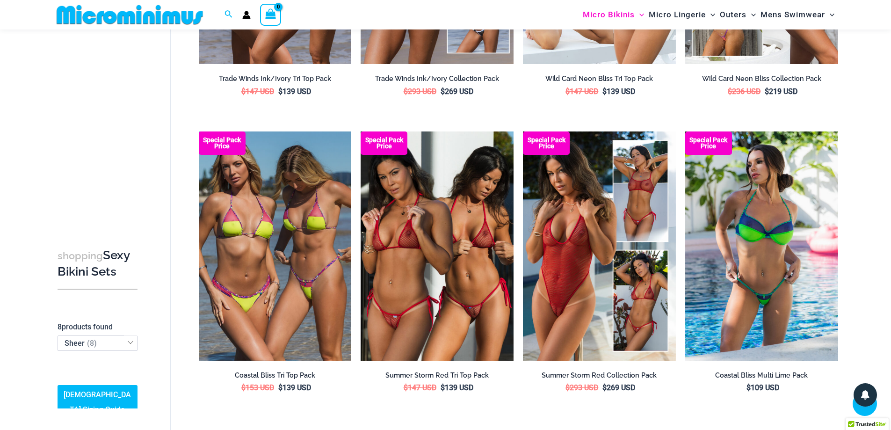
scroll to position [260, 0]
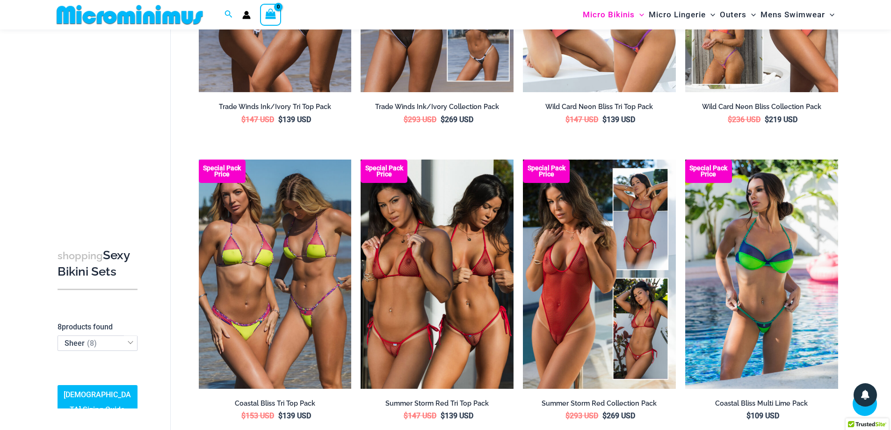
click at [121, 350] on span "Sheer ( 8 )" at bounding box center [97, 343] width 79 height 14
select select "*"
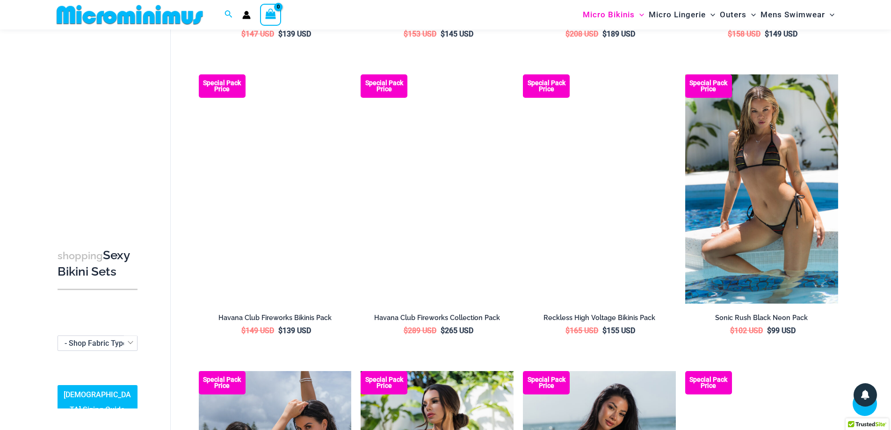
scroll to position [1583, 0]
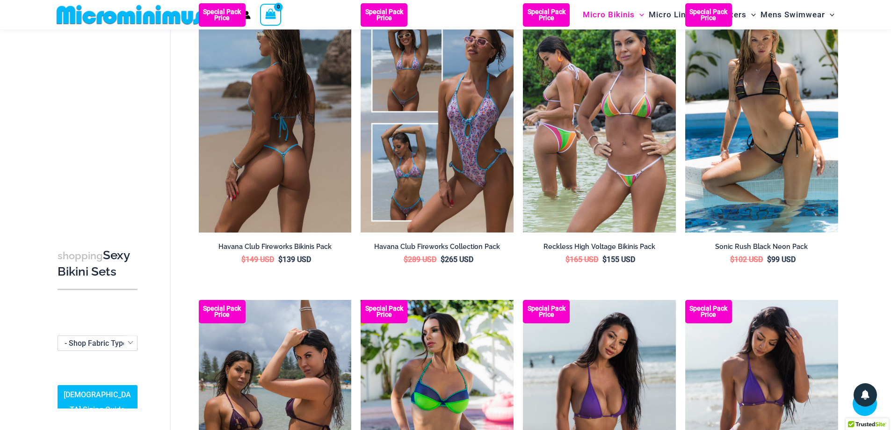
click at [245, 121] on img at bounding box center [275, 117] width 153 height 229
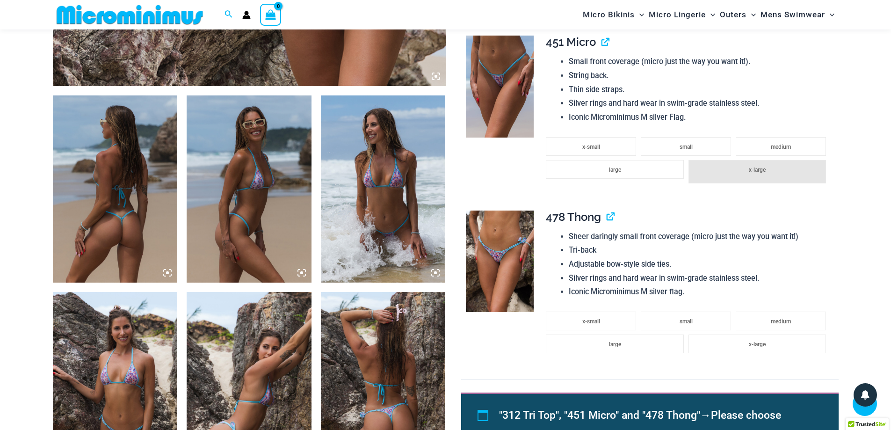
scroll to position [600, 0]
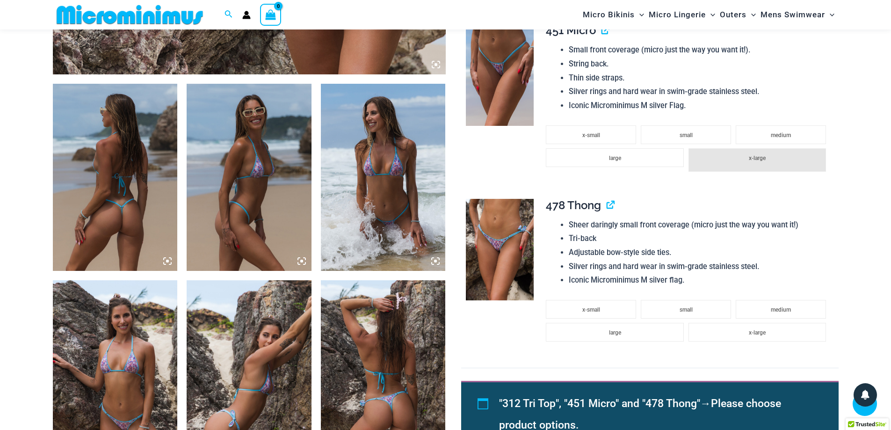
click at [347, 210] on img at bounding box center [383, 177] width 125 height 187
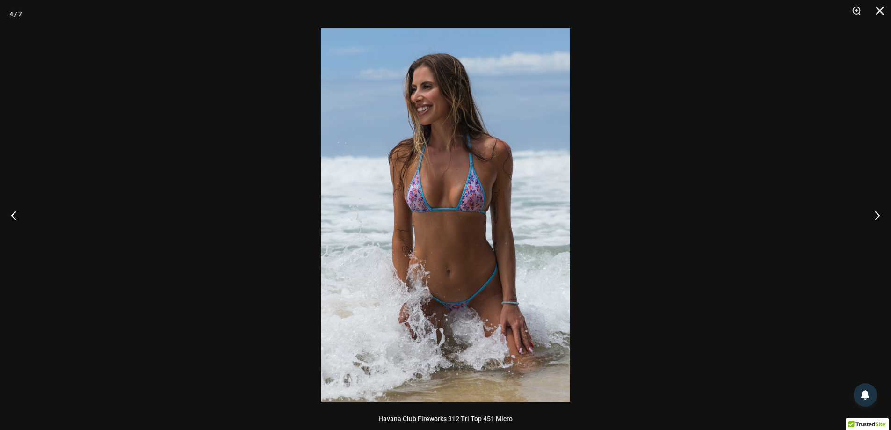
click at [489, 213] on img at bounding box center [445, 215] width 249 height 374
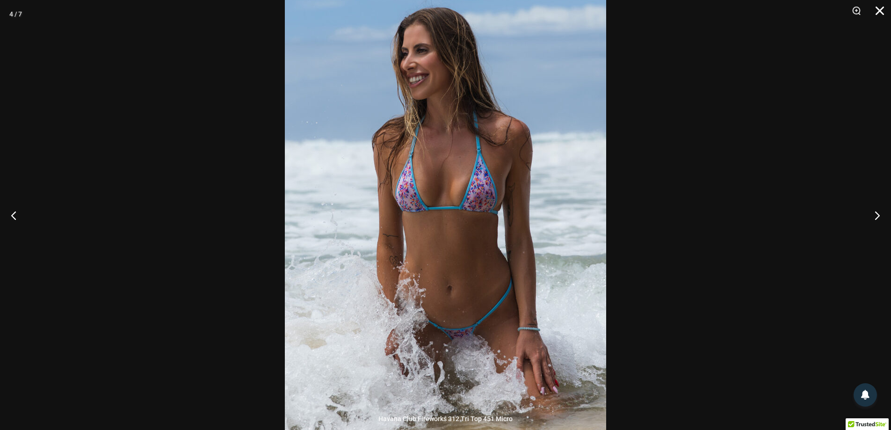
click at [882, 10] on button "Close" at bounding box center [876, 14] width 23 height 28
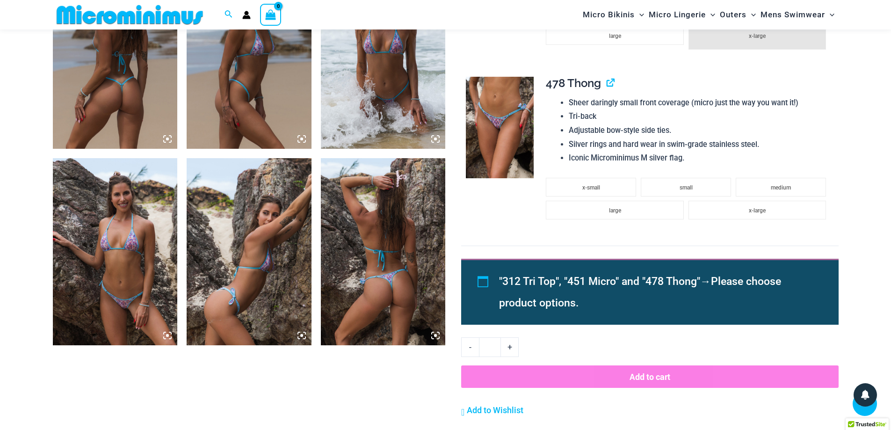
scroll to position [787, 0]
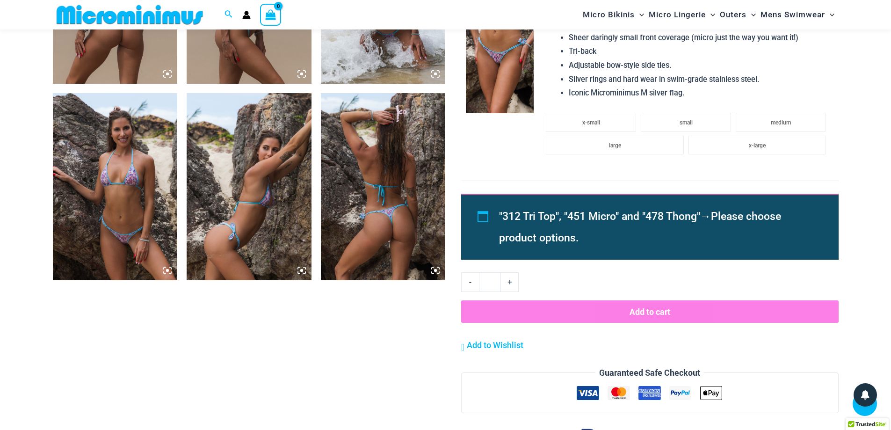
click at [84, 231] on img at bounding box center [115, 186] width 125 height 187
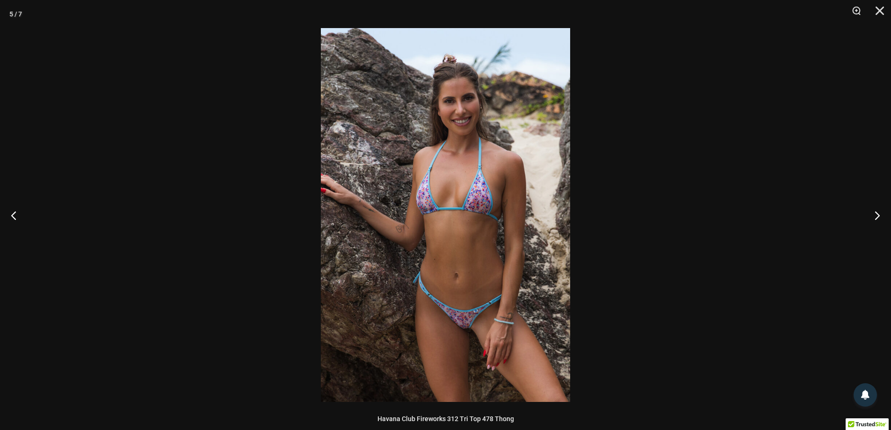
click at [512, 201] on img at bounding box center [445, 215] width 249 height 374
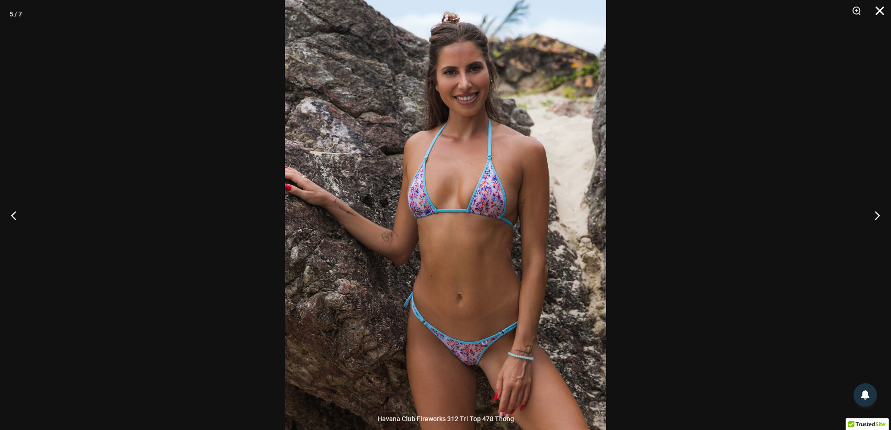
click at [881, 5] on button "Close" at bounding box center [876, 14] width 23 height 28
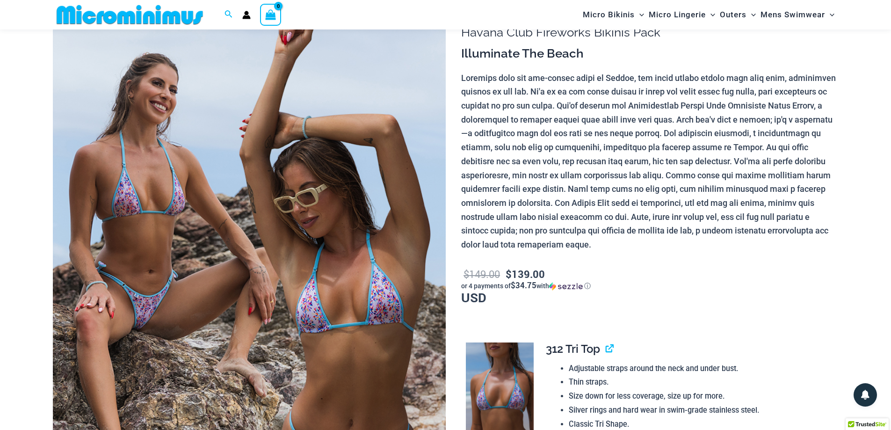
scroll to position [0, 0]
